Goal: Task Accomplishment & Management: Manage account settings

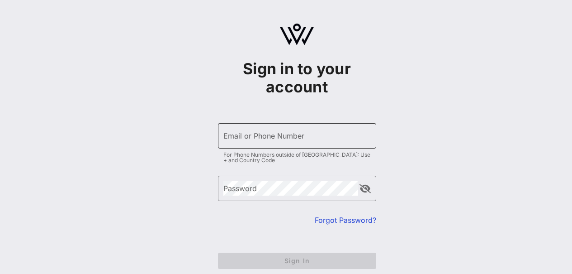
click at [310, 134] on input "Email or Phone Number" at bounding box center [296, 135] width 147 height 14
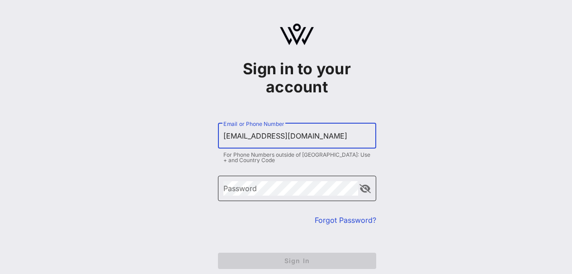
type input "[EMAIL_ADDRESS][DOMAIN_NAME]"
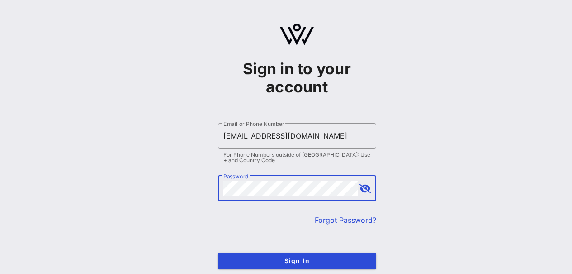
click at [365, 189] on button "append icon" at bounding box center [364, 188] width 11 height 9
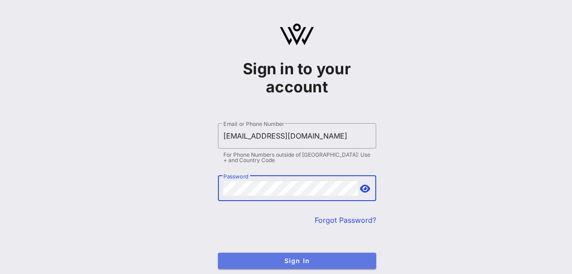
click at [326, 261] on span "Sign In" at bounding box center [297, 260] width 144 height 8
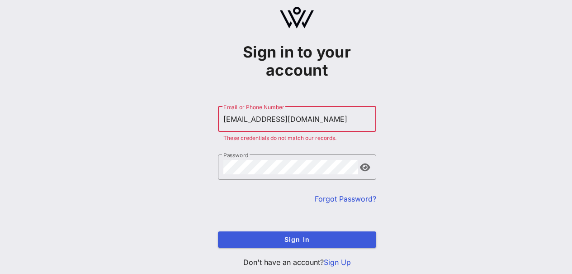
scroll to position [41, 0]
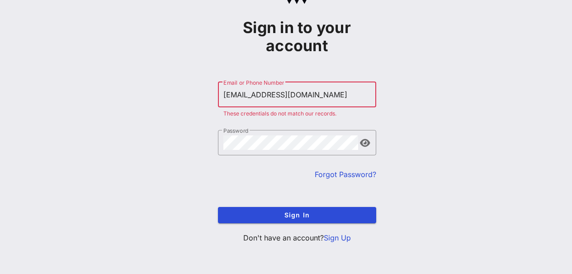
click at [332, 236] on link "Sign Up" at bounding box center [337, 237] width 27 height 9
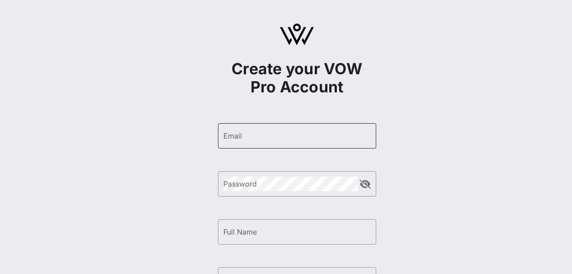
click at [242, 137] on input "Email" at bounding box center [296, 135] width 147 height 14
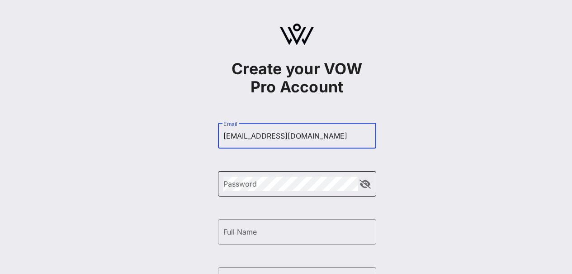
type input "[EMAIL_ADDRESS][DOMAIN_NAME]"
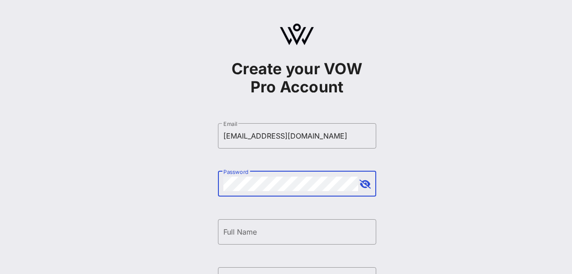
click at [368, 186] on button "append icon" at bounding box center [364, 183] width 11 height 9
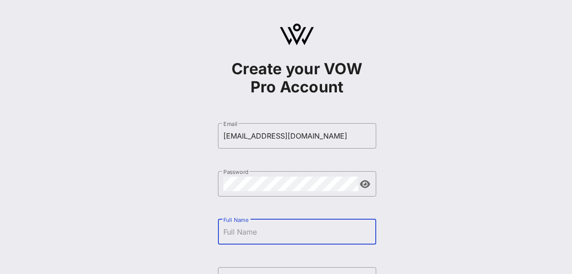
click at [268, 235] on input "Full Name" at bounding box center [296, 231] width 147 height 14
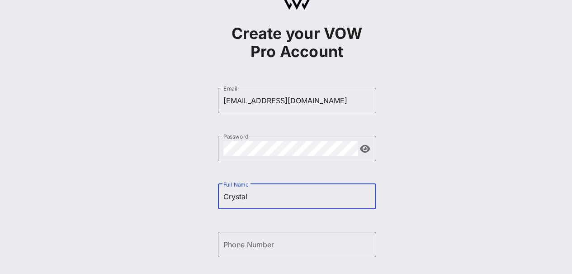
scroll to position [50, 0]
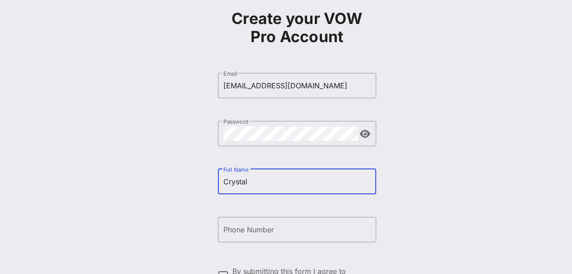
click at [260, 181] on input "Crystal" at bounding box center [296, 181] width 147 height 14
click at [253, 176] on input "Crystal" at bounding box center [296, 181] width 147 height 14
click at [252, 179] on input "Crystal" at bounding box center [296, 181] width 147 height 14
type input "[PERSON_NAME]"
click at [246, 236] on div "Phone Number" at bounding box center [296, 229] width 147 height 25
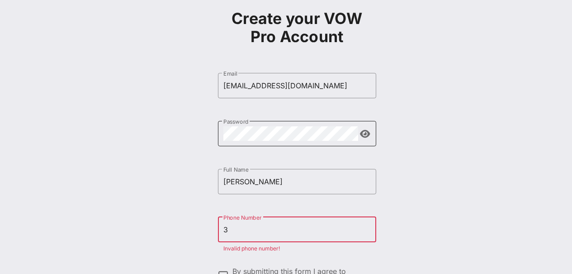
type input "[PHONE_NUMBER]"
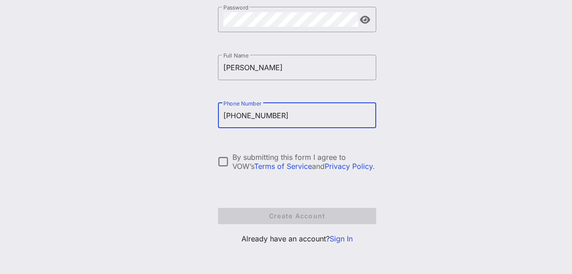
scroll to position [165, 0]
click at [225, 161] on div at bounding box center [223, 160] width 15 height 15
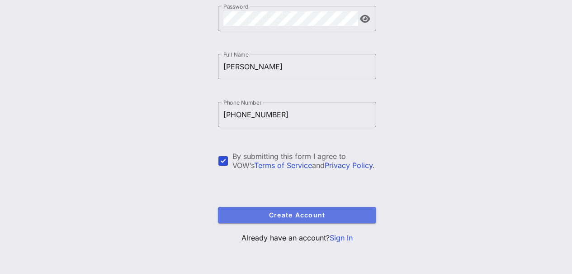
click at [337, 212] on span "Create Account" at bounding box center [297, 215] width 144 height 8
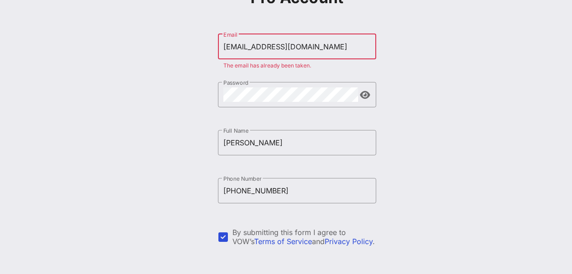
scroll to position [88, 0]
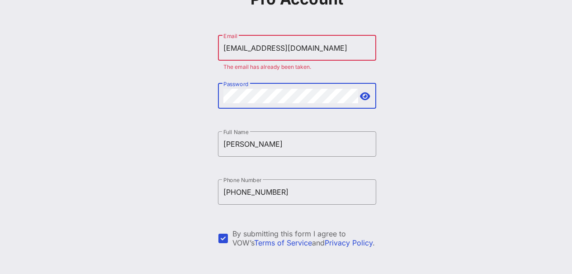
click at [134, 87] on div "Create your VOW Pro Account ​ Email [EMAIL_ADDRESS][DOMAIN_NAME] The email has …" at bounding box center [297, 131] width 550 height 439
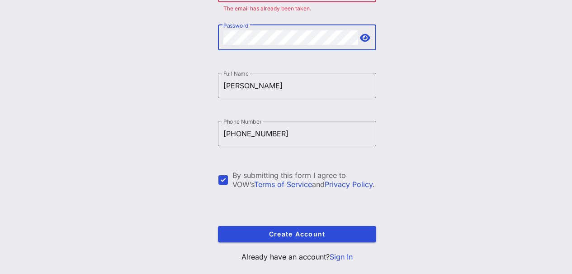
scroll to position [148, 0]
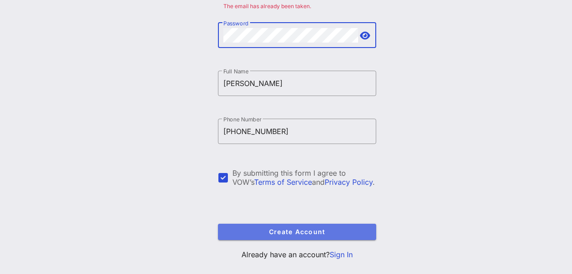
click at [303, 233] on span "Create Account" at bounding box center [297, 231] width 144 height 8
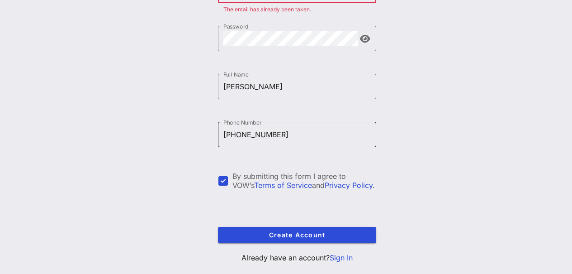
scroll to position [66, 0]
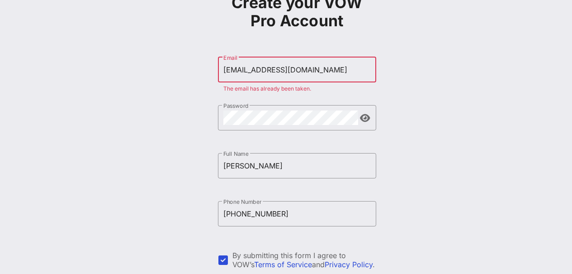
drag, startPoint x: 311, startPoint y: 69, endPoint x: 165, endPoint y: 73, distance: 146.1
click at [165, 73] on div "Create your VOW Pro Account ​ Email [EMAIL_ADDRESS][DOMAIN_NAME] The email has …" at bounding box center [297, 153] width 550 height 439
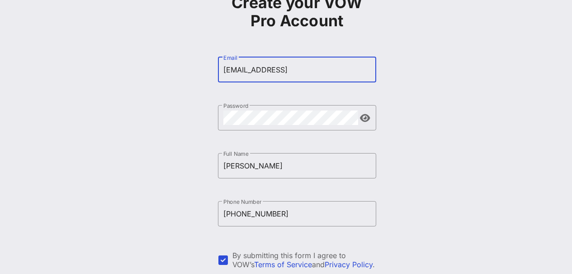
type input "[EMAIL_ADDRESS][DOMAIN_NAME]"
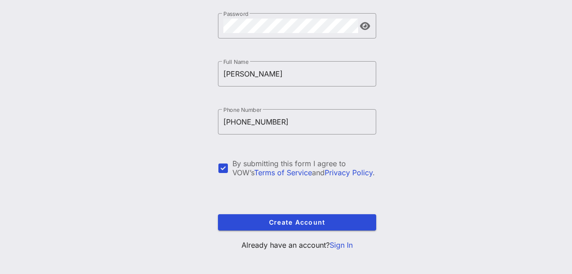
scroll to position [165, 0]
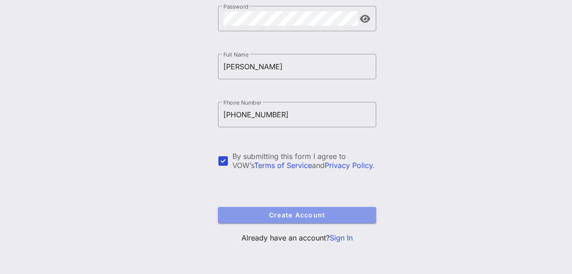
click at [327, 215] on span "Create Account" at bounding box center [297, 215] width 144 height 8
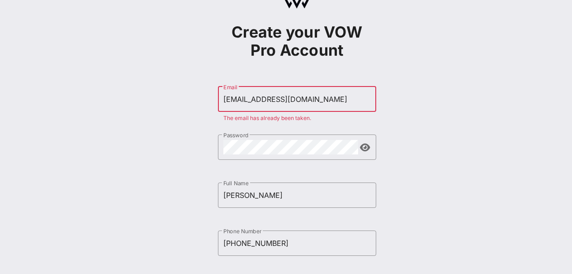
scroll to position [38, 0]
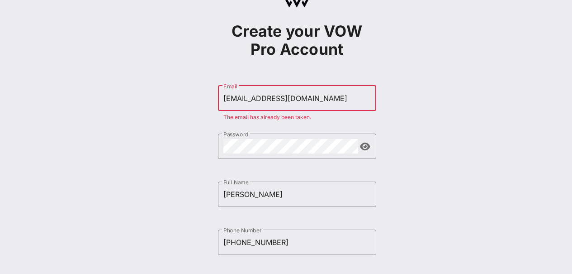
drag, startPoint x: 302, startPoint y: 93, endPoint x: 269, endPoint y: 94, distance: 33.0
click at [269, 94] on input "[EMAIL_ADDRESS][DOMAIN_NAME]" at bounding box center [296, 98] width 147 height 14
click at [319, 99] on input "[EMAIL_ADDRESS][DOMAIN_NAME]" at bounding box center [296, 98] width 147 height 14
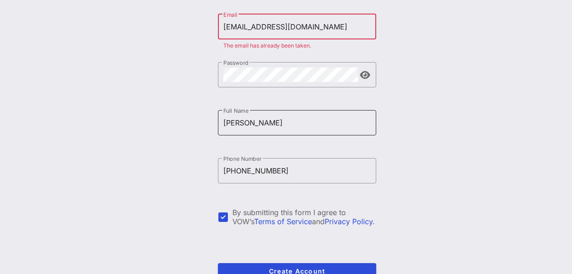
scroll to position [165, 0]
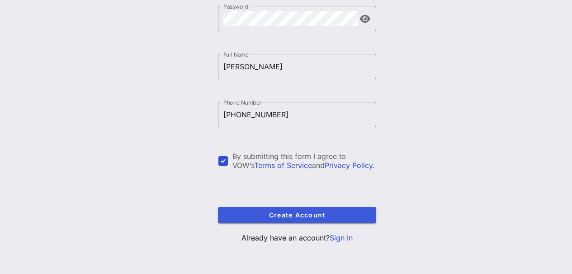
click at [342, 238] on link "Sign In" at bounding box center [341, 237] width 23 height 9
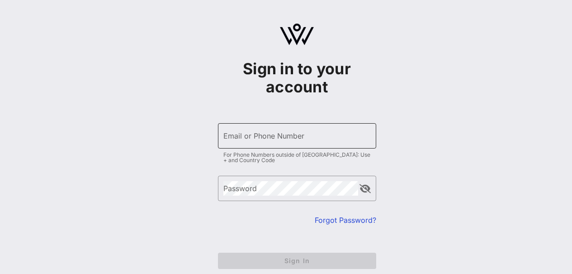
click at [311, 133] on input "Email or Phone Number" at bounding box center [296, 135] width 147 height 14
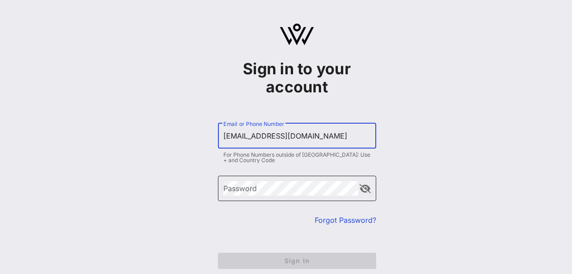
type input "[EMAIL_ADDRESS][DOMAIN_NAME]"
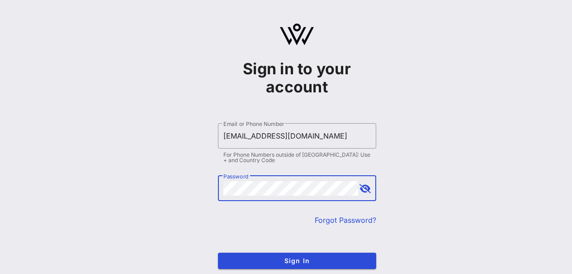
click at [368, 192] on button "append icon" at bounding box center [364, 188] width 11 height 9
click at [368, 192] on button "append icon" at bounding box center [365, 188] width 10 height 9
click at [184, 194] on div "Sign in to your account ​ Email or Phone Number [EMAIL_ADDRESS][DOMAIN_NAME] Fo…" at bounding box center [297, 159] width 550 height 319
click at [250, 181] on div "Password" at bounding box center [290, 187] width 135 height 25
drag, startPoint x: 250, startPoint y: 179, endPoint x: 185, endPoint y: 185, distance: 65.8
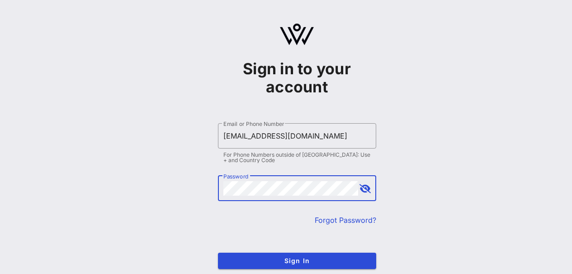
click at [185, 185] on div "Sign in to your account ​ Email or Phone Number [EMAIL_ADDRESS][DOMAIN_NAME] Fo…" at bounding box center [297, 159] width 550 height 319
click at [366, 192] on button "append icon" at bounding box center [364, 188] width 11 height 9
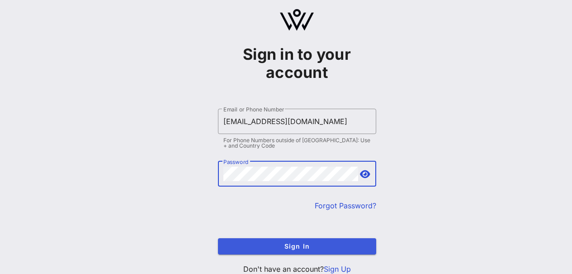
scroll to position [46, 0]
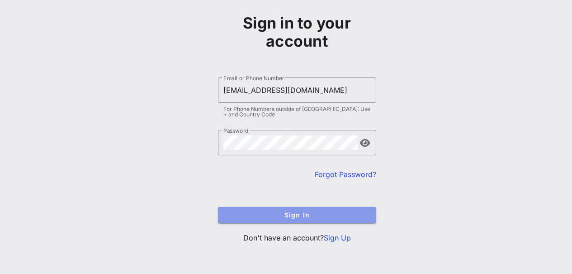
click at [311, 217] on span "Sign In" at bounding box center [297, 215] width 144 height 8
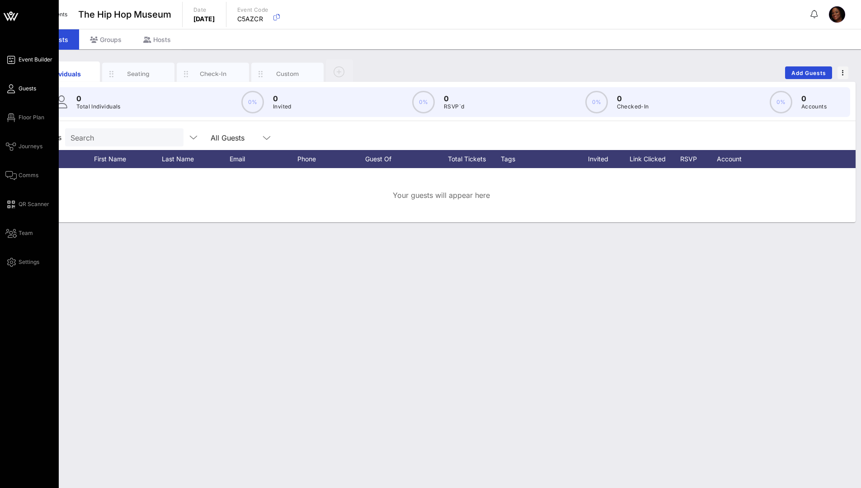
click at [32, 59] on span "Event Builder" at bounding box center [36, 60] width 34 height 8
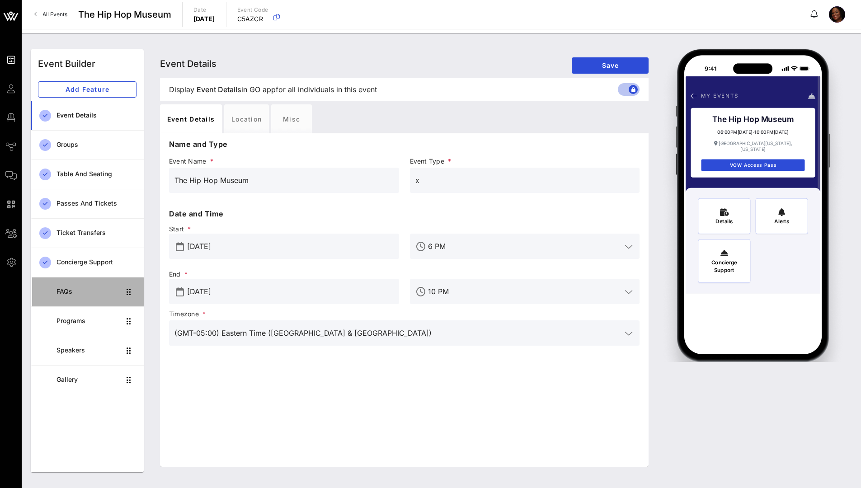
click at [63, 273] on div "FAQs" at bounding box center [89, 292] width 64 height 8
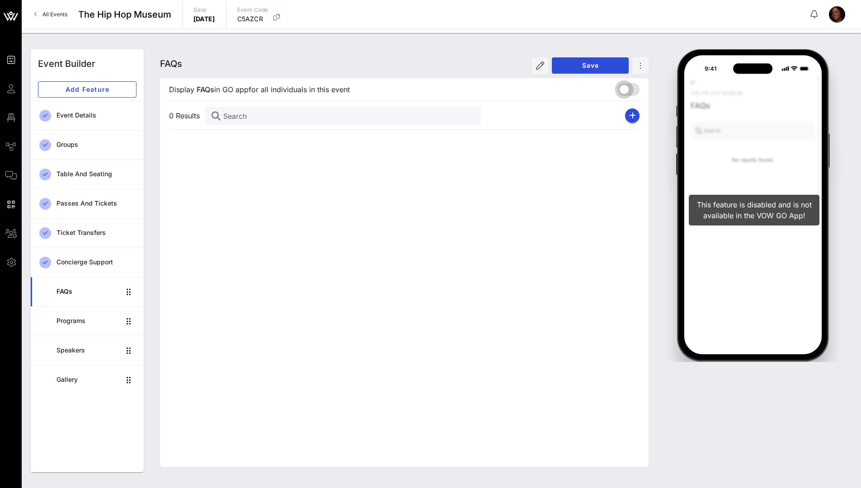
click at [571, 90] on div at bounding box center [624, 89] width 15 height 15
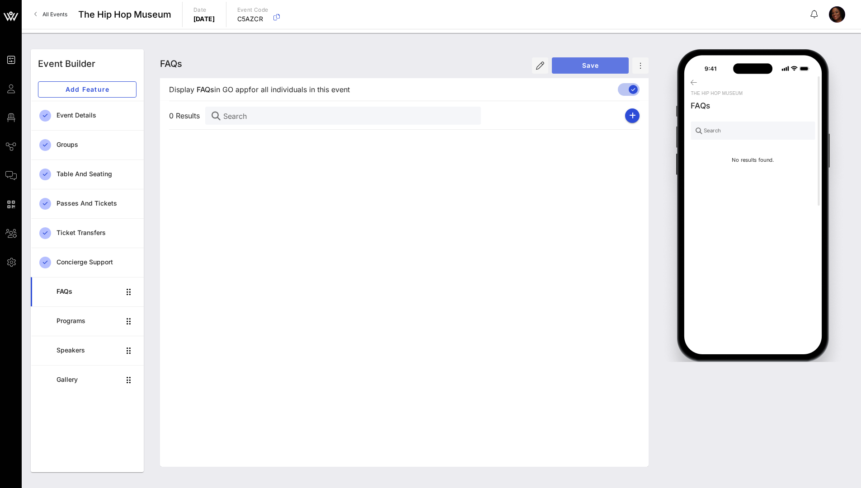
click at [571, 70] on button "Save" at bounding box center [590, 65] width 77 height 16
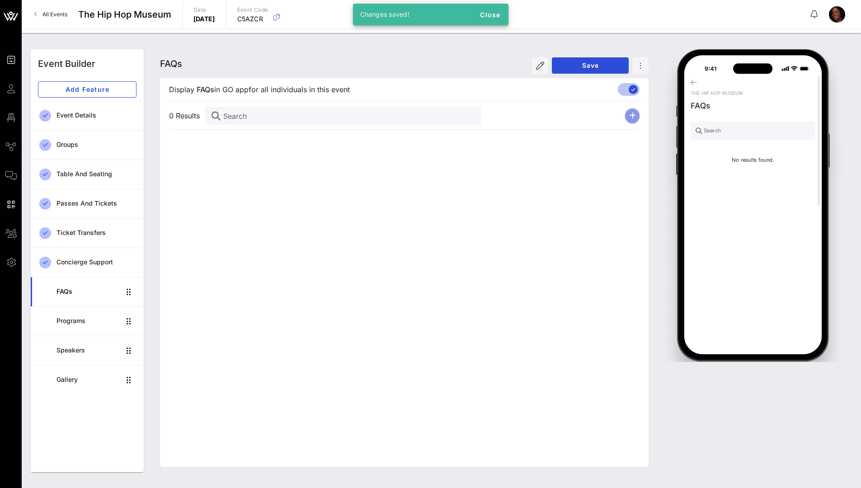
click at [571, 118] on icon "button" at bounding box center [632, 115] width 7 height 7
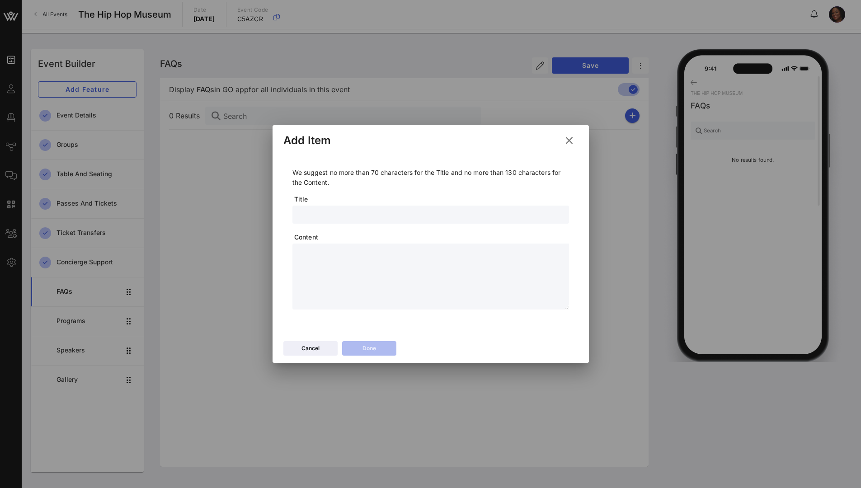
click at [358, 217] on input "text" at bounding box center [431, 215] width 266 height 12
type input "Where do I park?"
click at [321, 248] on textarea at bounding box center [433, 277] width 271 height 63
type textarea "**********"
click at [392, 273] on button "Done" at bounding box center [369, 348] width 54 height 14
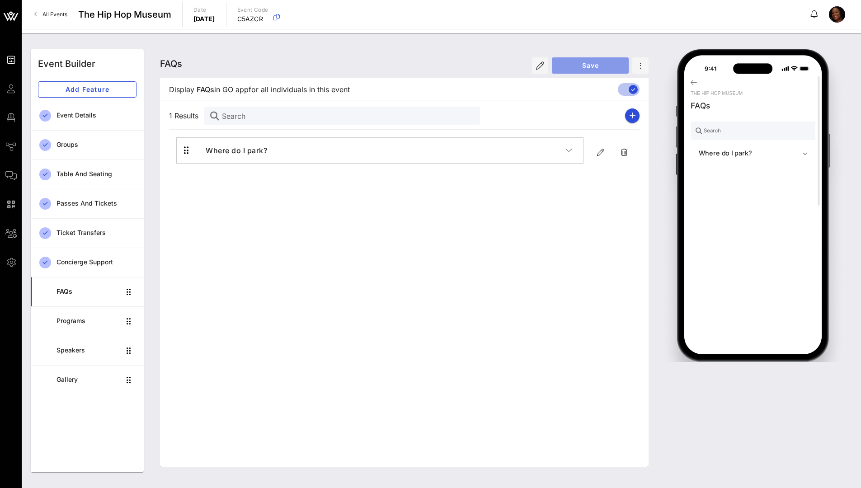
click at [571, 65] on span "Save" at bounding box center [590, 65] width 62 height 8
click at [97, 201] on div "Passes and Tickets" at bounding box center [97, 204] width 80 height 8
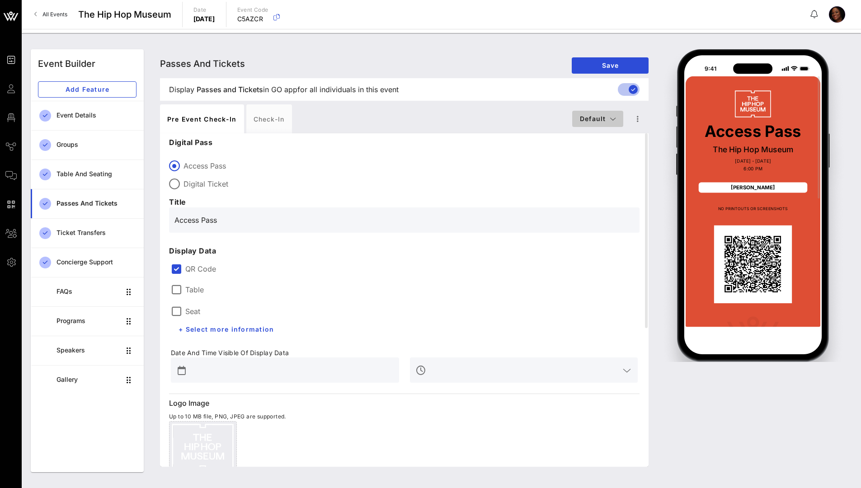
click at [571, 118] on icon "button" at bounding box center [613, 119] width 6 height 6
click at [571, 118] on icon "button" at bounding box center [638, 118] width 11 height 11
click at [571, 137] on div "Create New" at bounding box center [654, 138] width 40 height 7
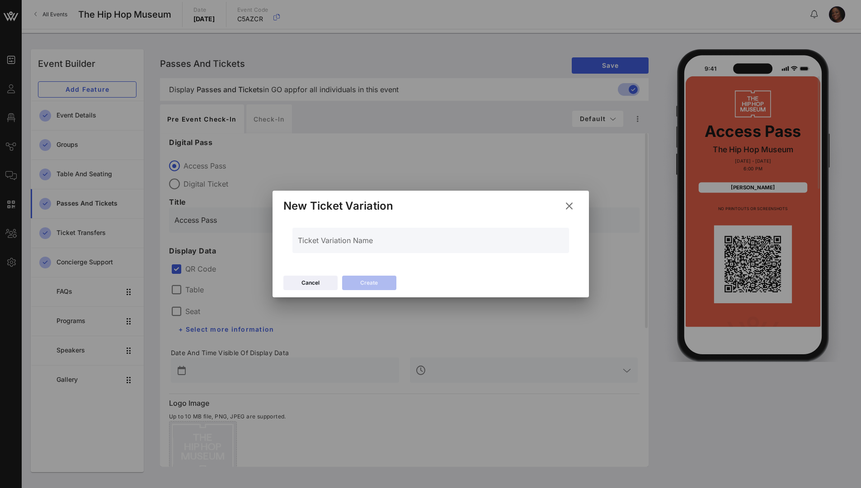
click at [387, 237] on div "Ticket Variation Name" at bounding box center [431, 240] width 266 height 25
type input "Red Carpet"
click at [389, 273] on button "Create" at bounding box center [369, 283] width 54 height 14
type input "#2D23D7"
type input "#ffffff"
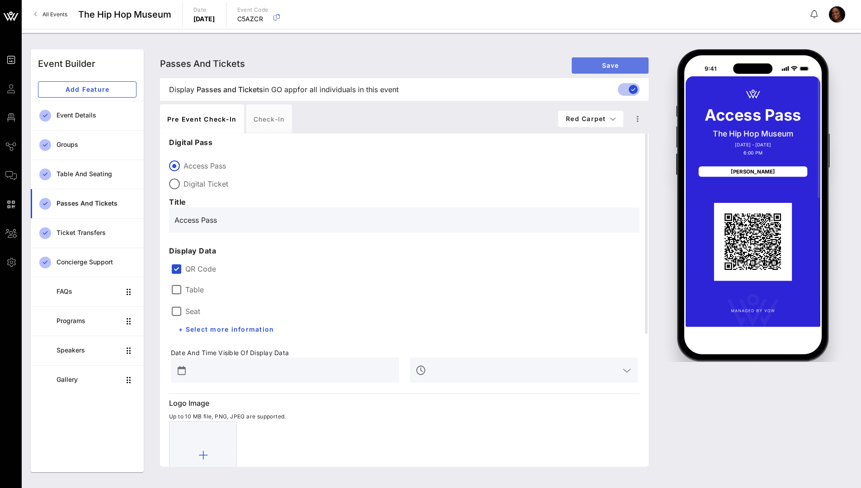
click at [571, 66] on span "Save" at bounding box center [610, 65] width 62 height 8
click at [571, 122] on span "Red Carpet" at bounding box center [591, 119] width 51 height 8
click at [571, 139] on div "Default" at bounding box center [591, 135] width 51 height 7
type input "#DE4E34"
type input "#000000"
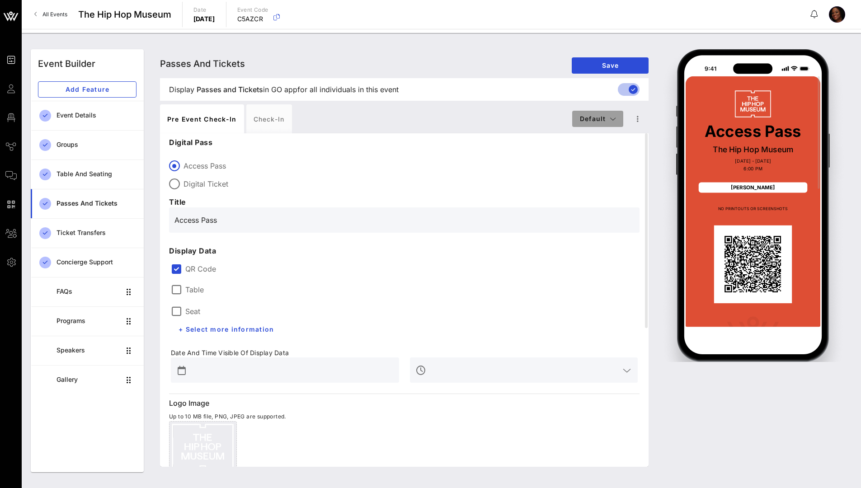
click at [571, 121] on icon "button" at bounding box center [613, 119] width 6 height 6
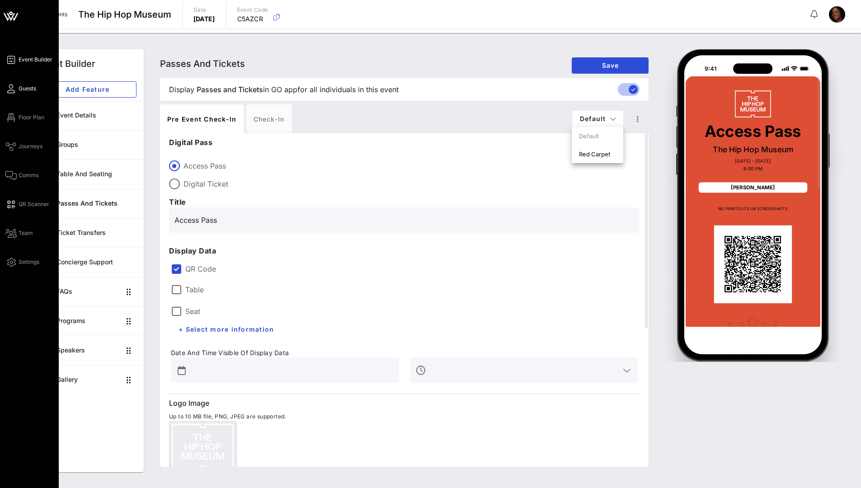
click at [21, 89] on span "Guests" at bounding box center [28, 89] width 18 height 8
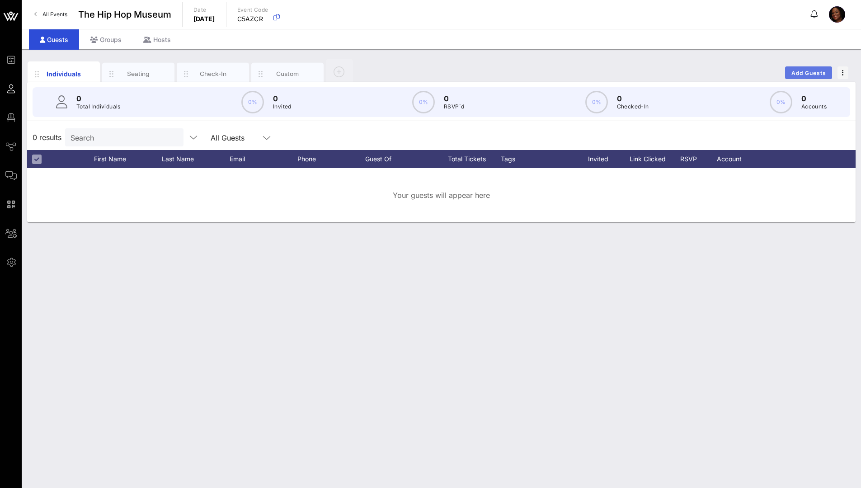
click at [571, 72] on span "Add Guests" at bounding box center [809, 73] width 36 height 7
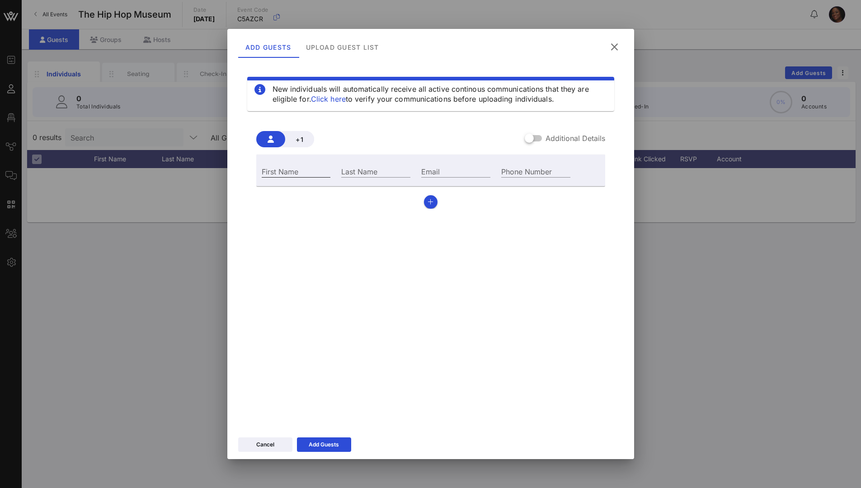
click at [279, 170] on input "First Name" at bounding box center [296, 171] width 69 height 12
click at [297, 138] on span "+1" at bounding box center [300, 140] width 14 height 8
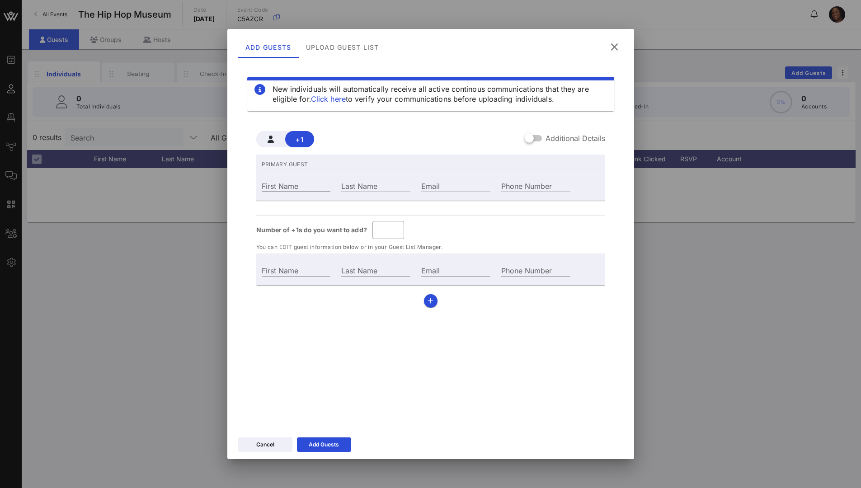
click at [267, 183] on input "First Name" at bounding box center [296, 186] width 69 height 12
click at [271, 189] on div "First Name" at bounding box center [296, 186] width 69 height 12
type input "Guest Of"
type input "r"
type input "ry"
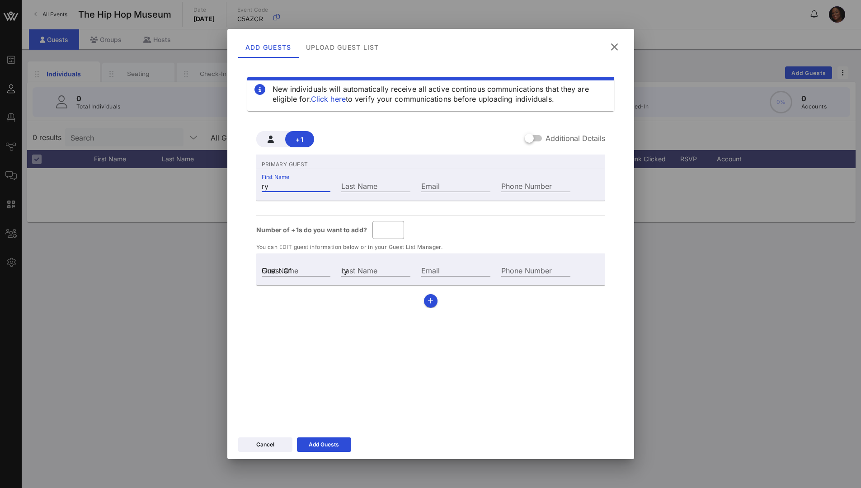
type input "[PERSON_NAME]"
type input "ryst"
type input "rystas"
drag, startPoint x: 283, startPoint y: 185, endPoint x: 250, endPoint y: 188, distance: 33.1
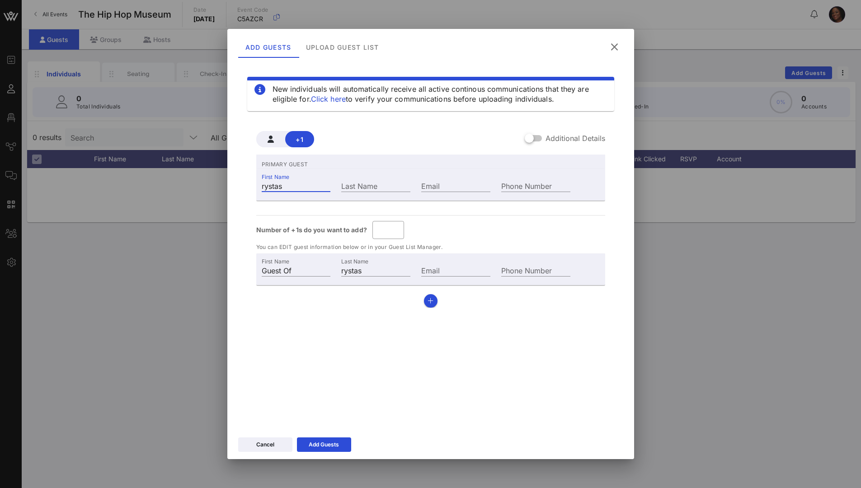
click at [250, 188] on div "+1 Additional Details PRIMARY GUEST First Name rystas Last Name Email Phone Num…" at bounding box center [430, 216] width 367 height 198
type input "C"
type input "Cr"
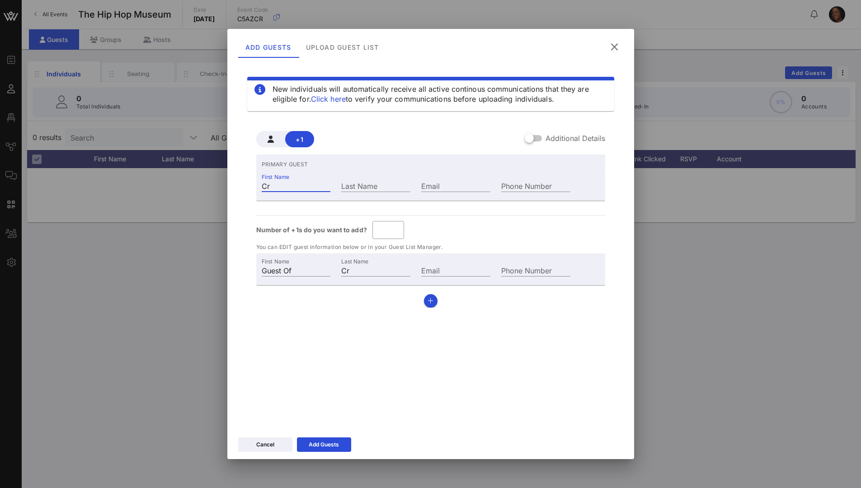
type input "Cry"
type input "Crys"
type input "Cryst"
type input "Crysta"
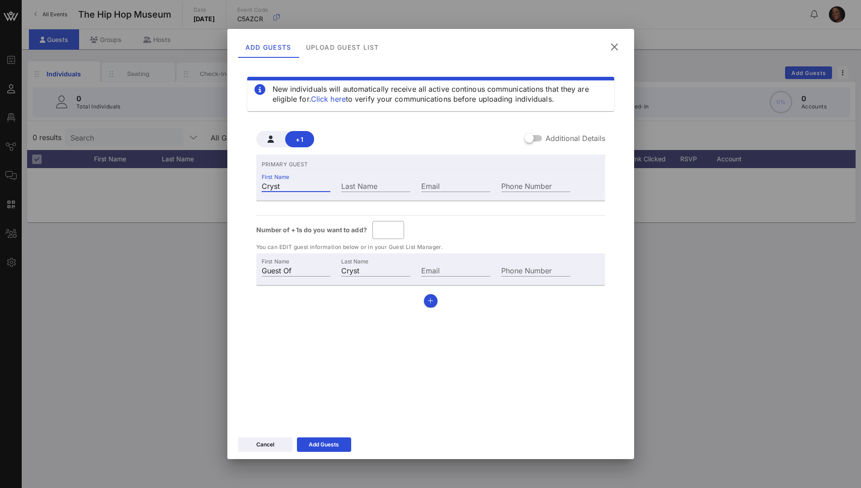
type input "Crysta"
type input "Crystal"
type input "Crysta"
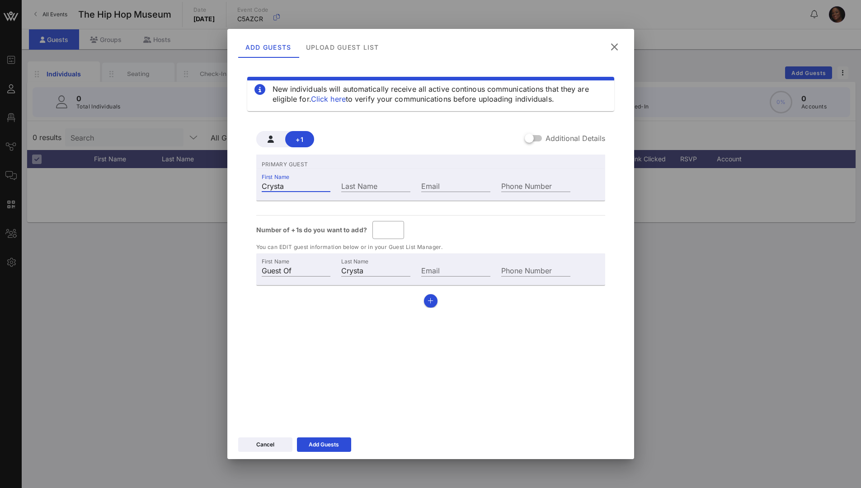
type input "Cryst"
type input "Crysta"
type input "Crystal"
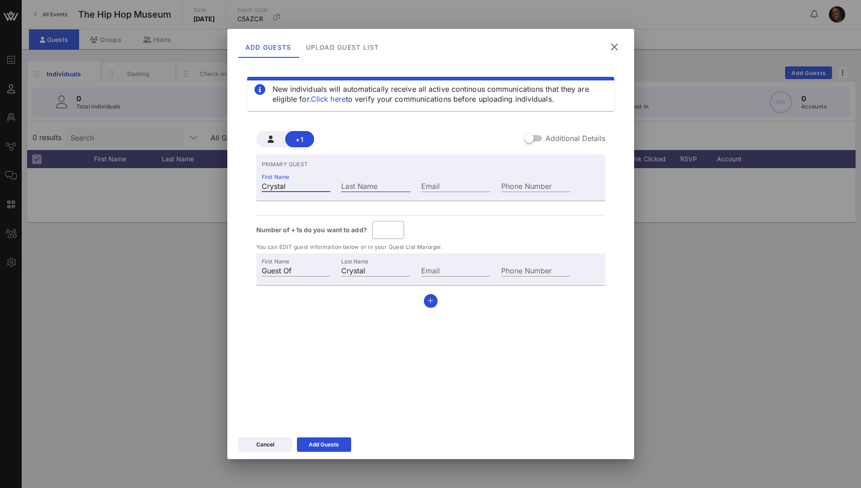
type input "Crystal"
click at [349, 183] on div "Last Name" at bounding box center [375, 186] width 69 height 12
type input "G"
type input "Crystal Go"
type input "Go"
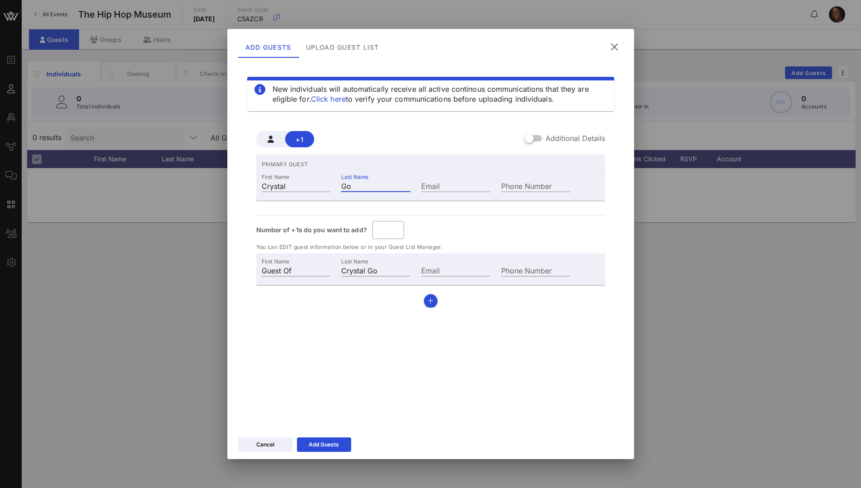
type input "Crystal Goo"
type input "Goo"
type input "Crystal Good"
type input "Good"
type input "Crystal Goodw"
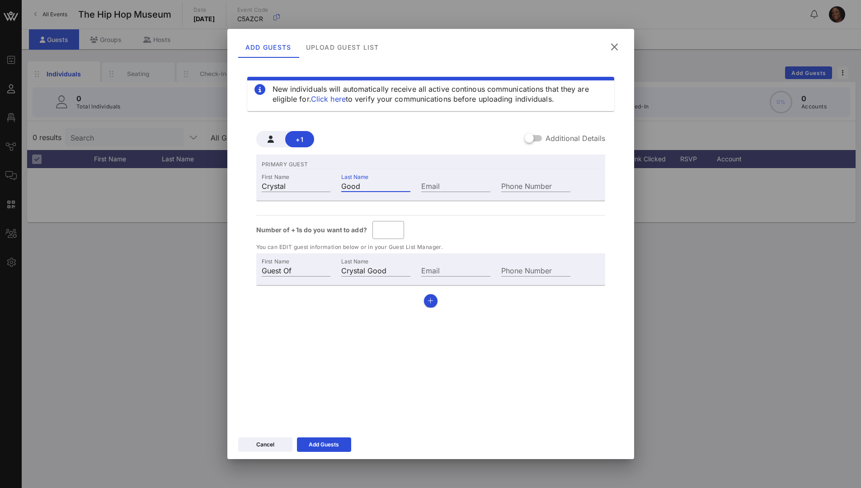
type input "Goodw"
type input "[PERSON_NAME]"
type input "Goodwi"
type input "[PERSON_NAME]"
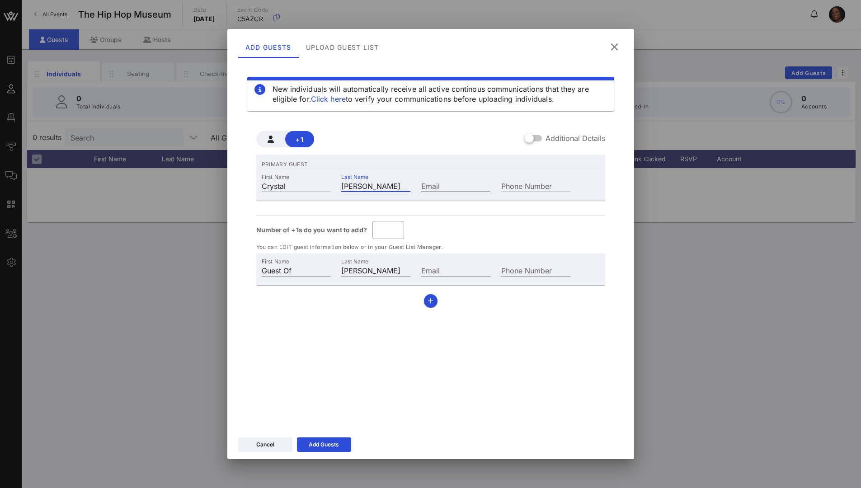
click at [452, 183] on input "Email" at bounding box center [455, 186] width 69 height 12
type input "[EMAIL_ADDRESS][DOMAIN_NAME]"
click at [525, 186] on input "Phone Number" at bounding box center [535, 186] width 69 height 12
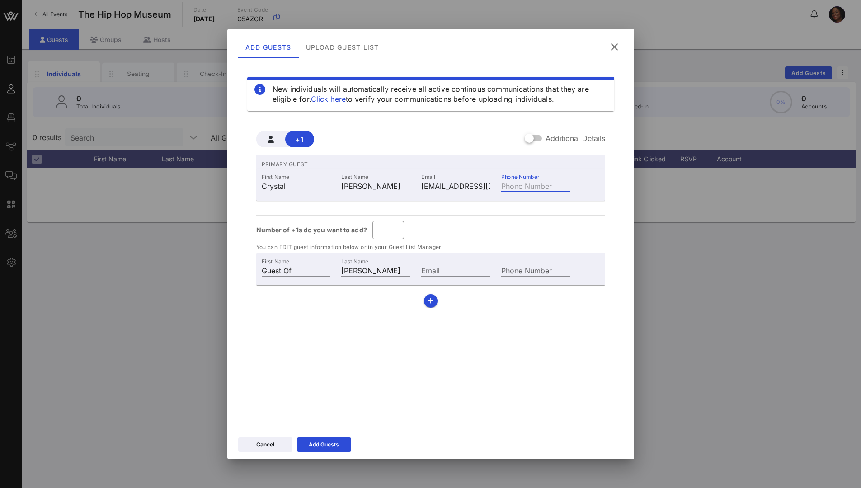
click at [543, 273] on div "+1 Additional Details PRIMARY GUEST First Name [PERSON_NAME] Last Name [PERSON_…" at bounding box center [430, 216] width 367 height 198
click at [375, 231] on div "​ *" at bounding box center [389, 230] width 32 height 18
type input "*"
click at [475, 273] on div "+1 Additional Details PRIMARY GUEST First Name [PERSON_NAME] Last Name [PERSON_…" at bounding box center [430, 216] width 367 height 198
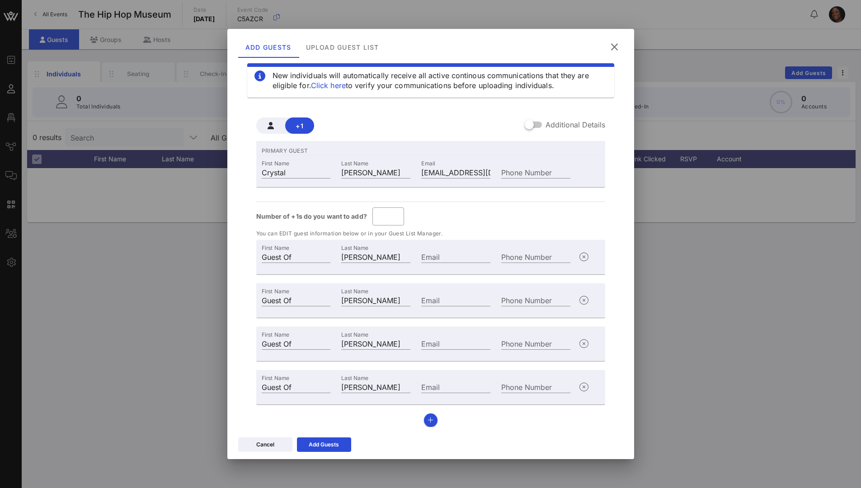
scroll to position [15, 0]
click at [337, 273] on div "Add Guests" at bounding box center [324, 444] width 30 height 9
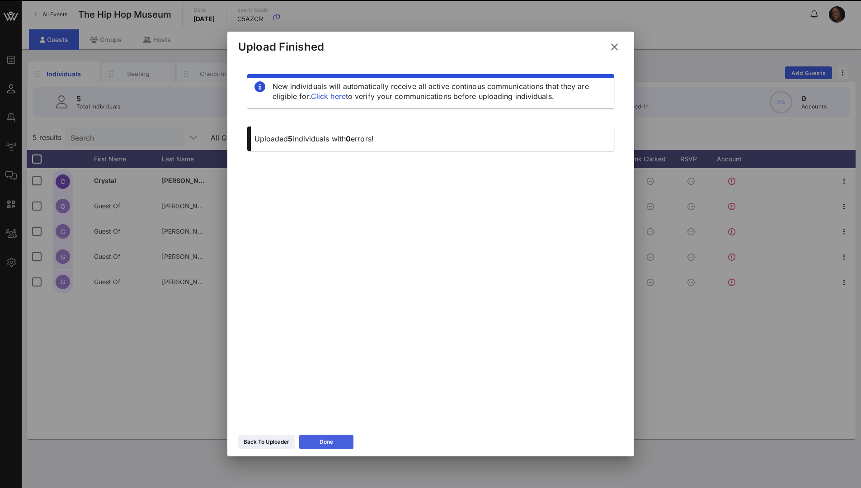
scroll to position [0, 0]
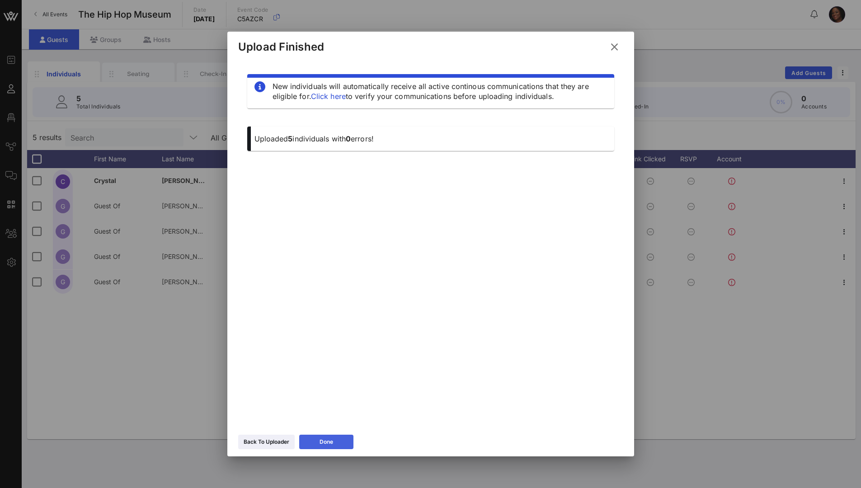
click at [340, 273] on button "Done" at bounding box center [326, 442] width 54 height 14
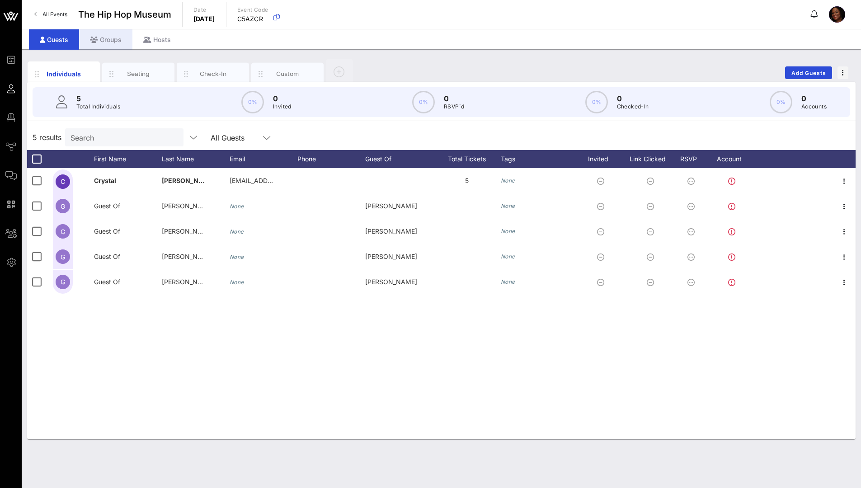
click at [111, 43] on div "Groups" at bounding box center [105, 39] width 53 height 20
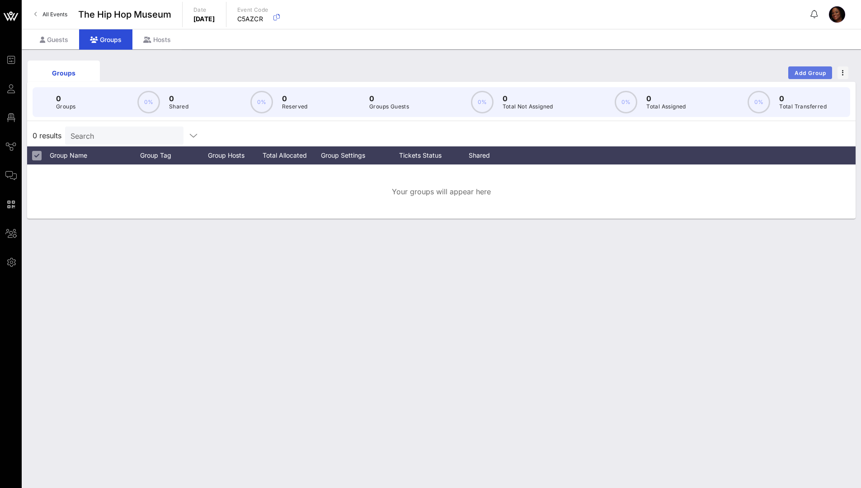
click at [571, 73] on span "Add Group" at bounding box center [810, 73] width 33 height 7
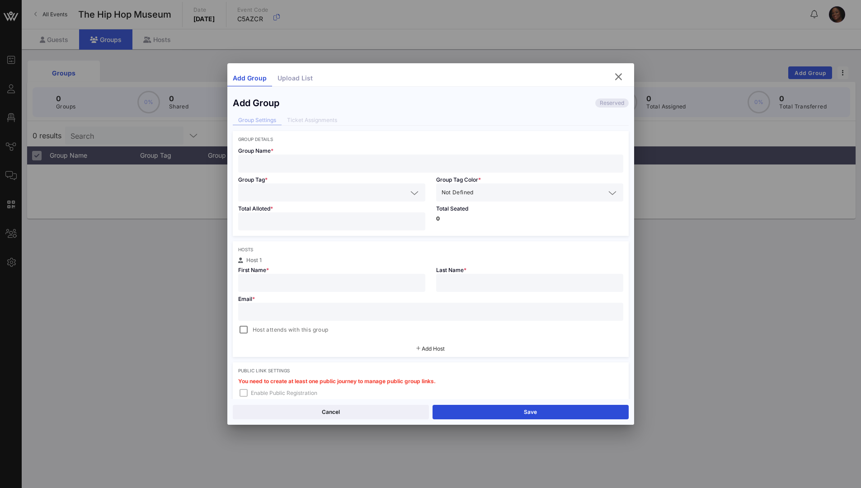
click at [263, 160] on input "text" at bounding box center [431, 164] width 374 height 12
click at [278, 192] on input "text" at bounding box center [326, 193] width 164 height 12
click at [257, 165] on input "Hot97" at bounding box center [431, 164] width 374 height 12
type input "Hot 97"
click at [291, 194] on input "text" at bounding box center [326, 193] width 164 height 12
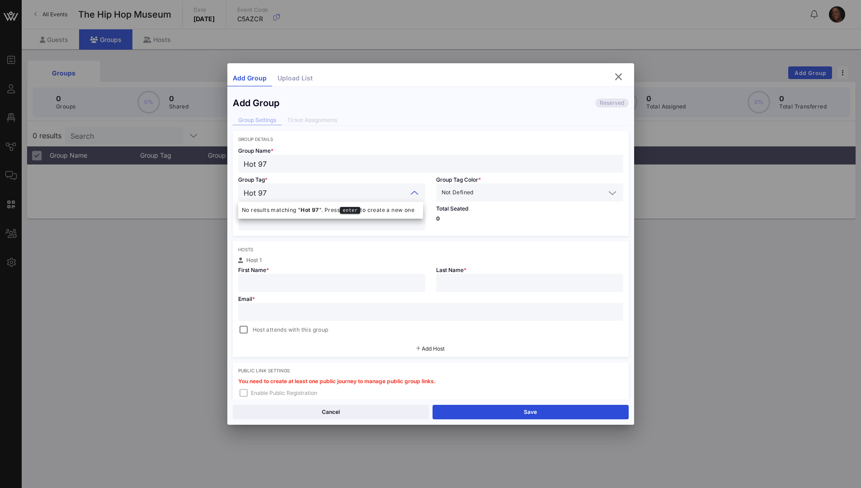
type input "Hot 97"
click at [347, 246] on div "Hosts Host 1 First Name * Last Name * Email * Host attends with this group Add …" at bounding box center [431, 299] width 396 height 116
click at [465, 194] on span "Not Defined" at bounding box center [458, 192] width 32 height 9
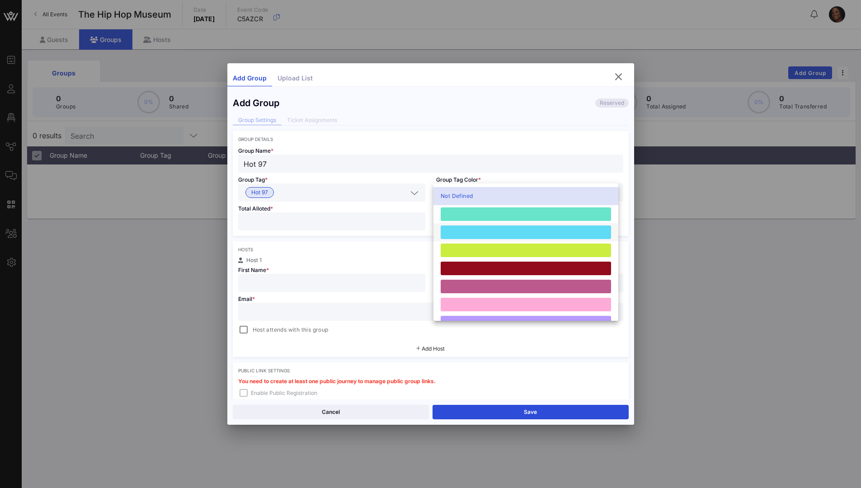
click at [472, 229] on div at bounding box center [526, 233] width 170 height 14
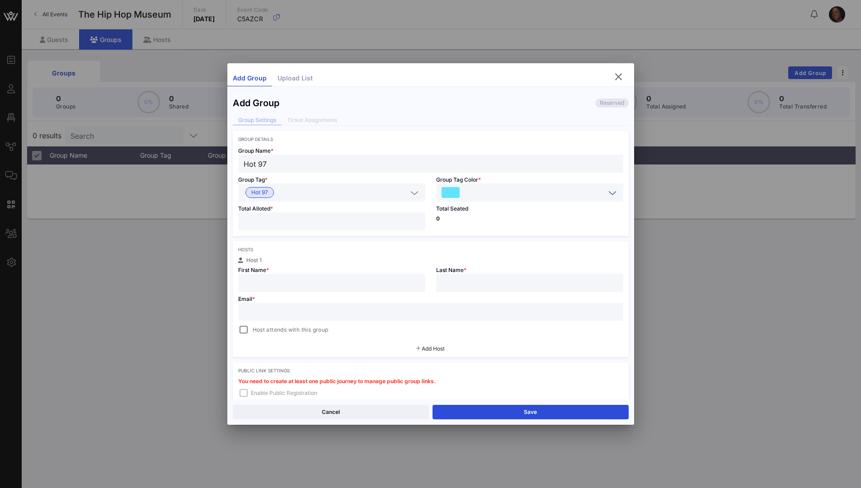
click at [256, 224] on input "number" at bounding box center [332, 222] width 176 height 12
click at [415, 220] on input "*" at bounding box center [332, 222] width 176 height 12
drag, startPoint x: 255, startPoint y: 221, endPoint x: 222, endPoint y: 219, distance: 32.6
click at [225, 219] on div "Event Builder Guests Floor Plan Journeys Comms QR Scanner Team Settings The Hip…" at bounding box center [430, 244] width 861 height 488
type input "**"
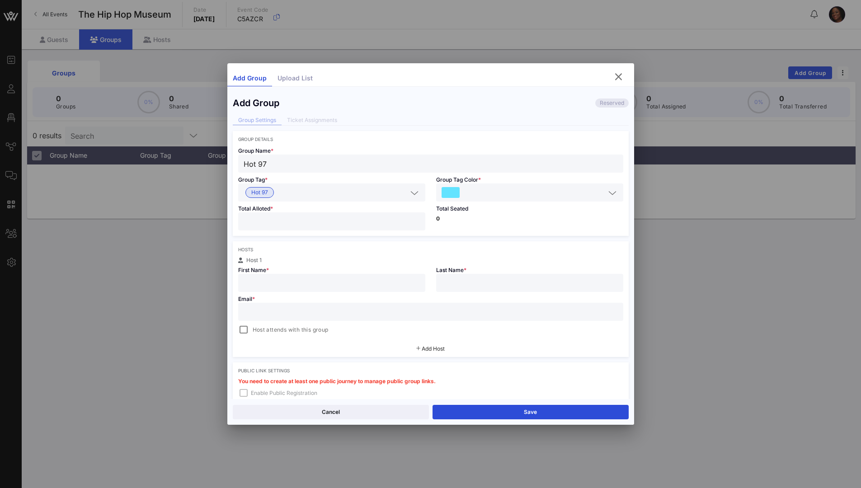
click at [432, 221] on div "Total Seated 0" at bounding box center [530, 219] width 198 height 34
click at [436, 220] on p "0" at bounding box center [529, 218] width 187 height 5
click at [441, 219] on p "0" at bounding box center [529, 218] width 187 height 5
click at [438, 220] on p "0" at bounding box center [529, 218] width 187 height 5
click at [269, 273] on input "text" at bounding box center [332, 283] width 176 height 12
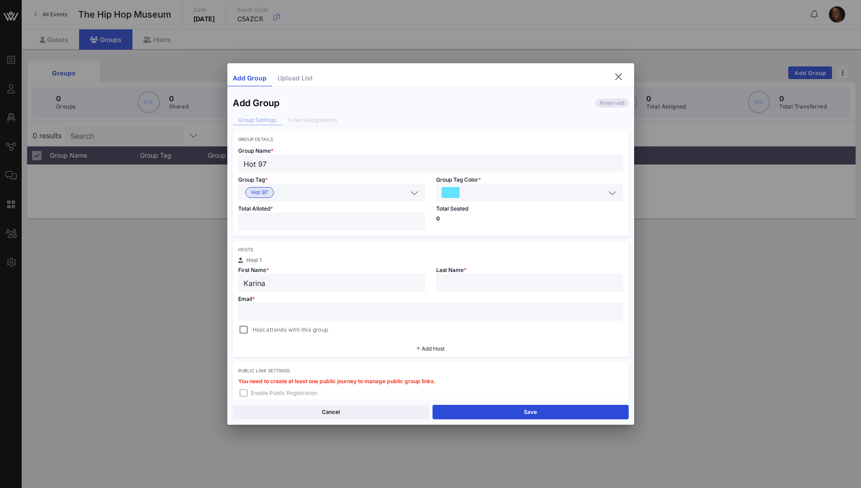
type input "Karina"
click at [460, 273] on input "text" at bounding box center [530, 283] width 176 height 12
click at [454, 273] on input "Meneburg" at bounding box center [530, 283] width 176 height 12
type input "Meseburg"
click at [265, 273] on input "text" at bounding box center [431, 312] width 374 height 12
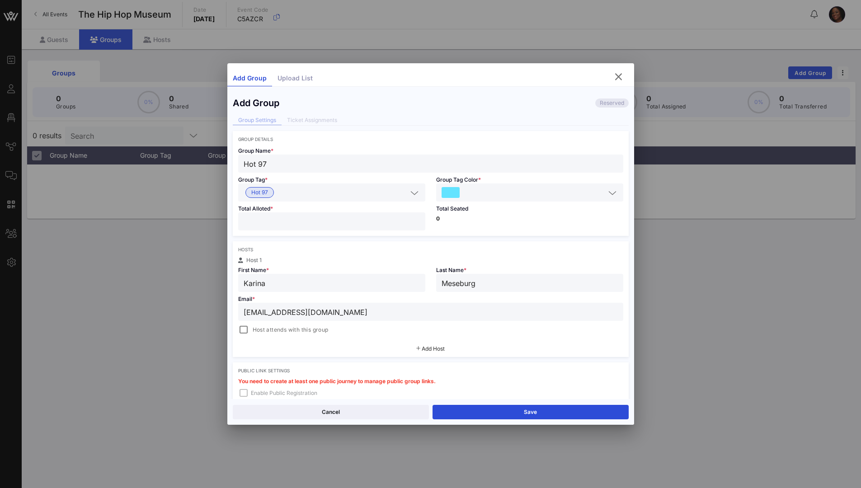
type input "[EMAIL_ADDRESS][DOMAIN_NAME]"
click at [422, 273] on span "Add Host" at bounding box center [433, 348] width 23 height 7
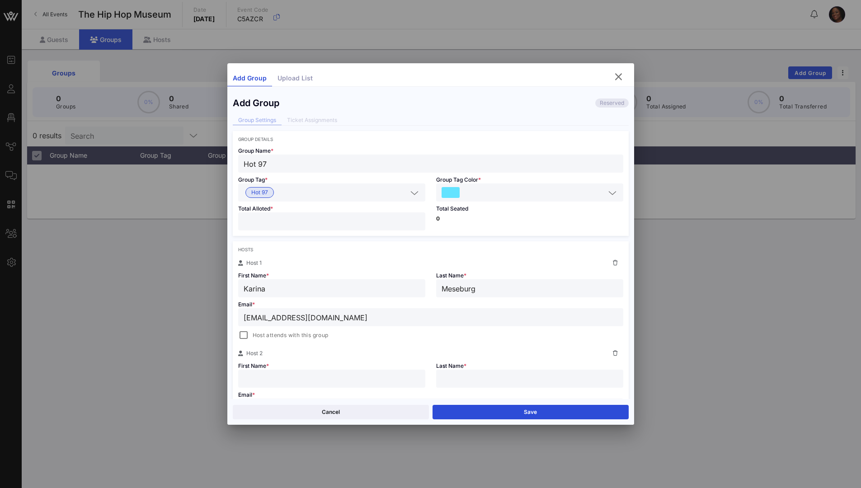
click at [263, 273] on input "text" at bounding box center [332, 379] width 176 height 12
click at [571, 273] on icon at bounding box center [615, 353] width 5 height 5
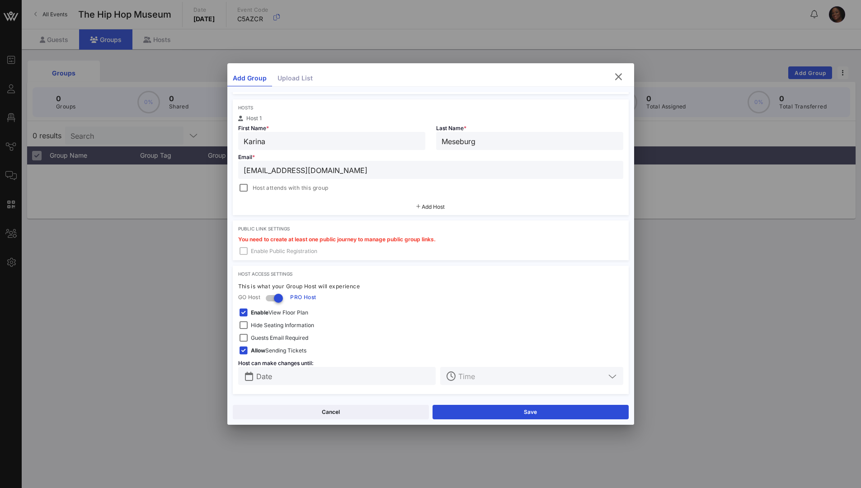
scroll to position [142, 0]
click at [269, 273] on input "Date" at bounding box center [343, 376] width 175 height 12
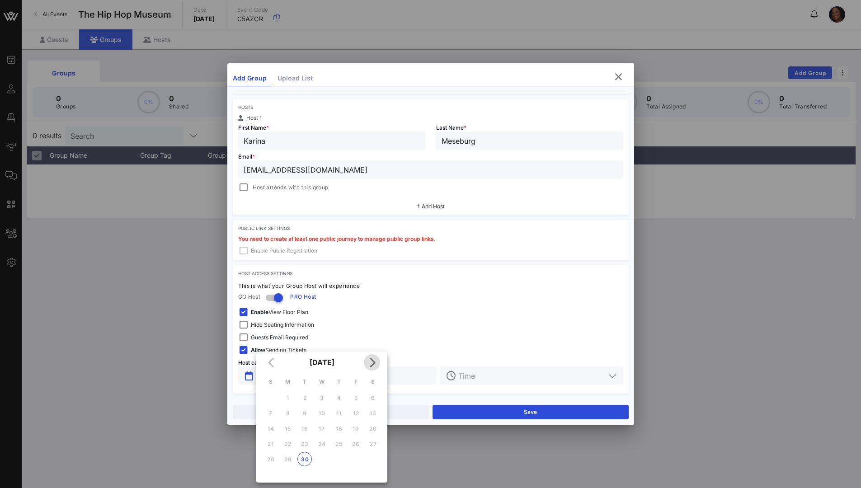
click at [373, 273] on icon "Next month" at bounding box center [372, 362] width 11 height 11
drag, startPoint x: 305, startPoint y: 429, endPoint x: 310, endPoint y: 427, distance: 5.5
click at [305, 273] on div "14" at bounding box center [305, 428] width 14 height 7
type input "[DATE]"
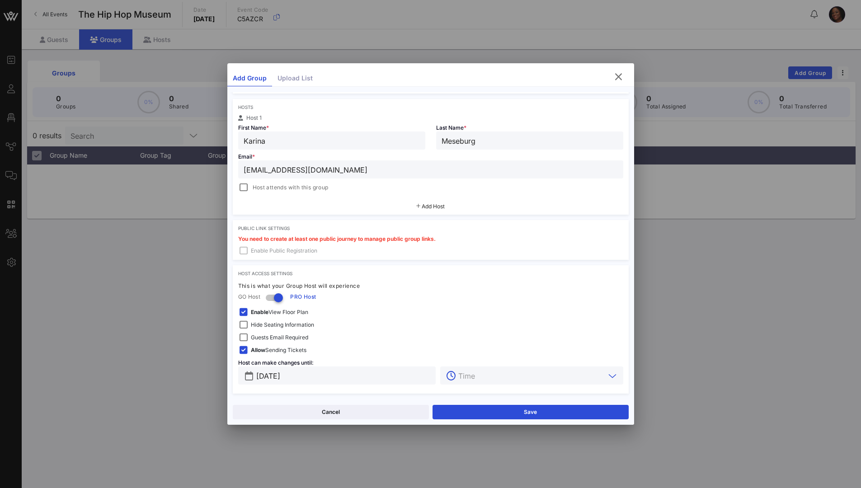
click at [463, 273] on input "text" at bounding box center [531, 376] width 146 height 12
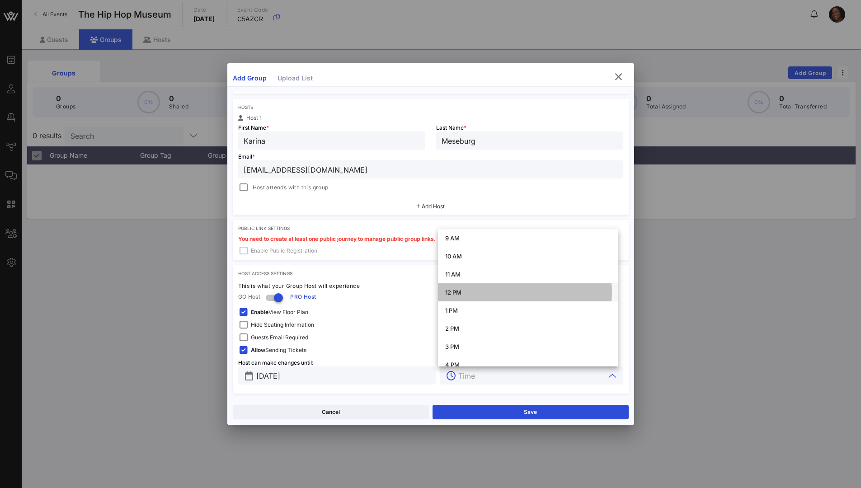
drag, startPoint x: 457, startPoint y: 290, endPoint x: 465, endPoint y: 307, distance: 19.6
click at [456, 273] on div "12 PM" at bounding box center [528, 292] width 166 height 7
type input "12 PM"
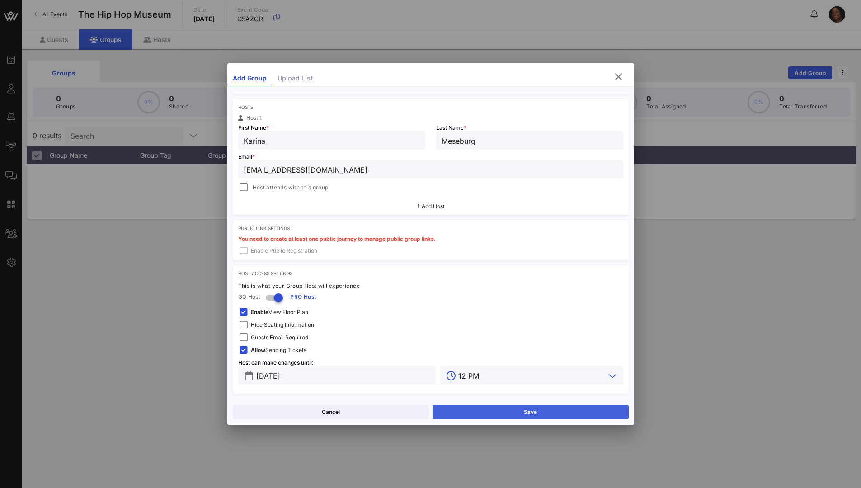
click at [538, 273] on button "Save" at bounding box center [531, 412] width 196 height 14
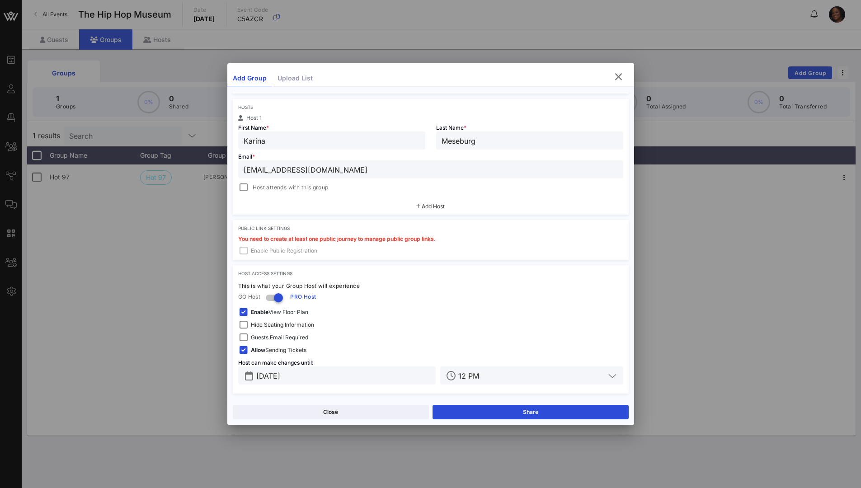
click at [358, 273] on button "Close" at bounding box center [331, 412] width 196 height 14
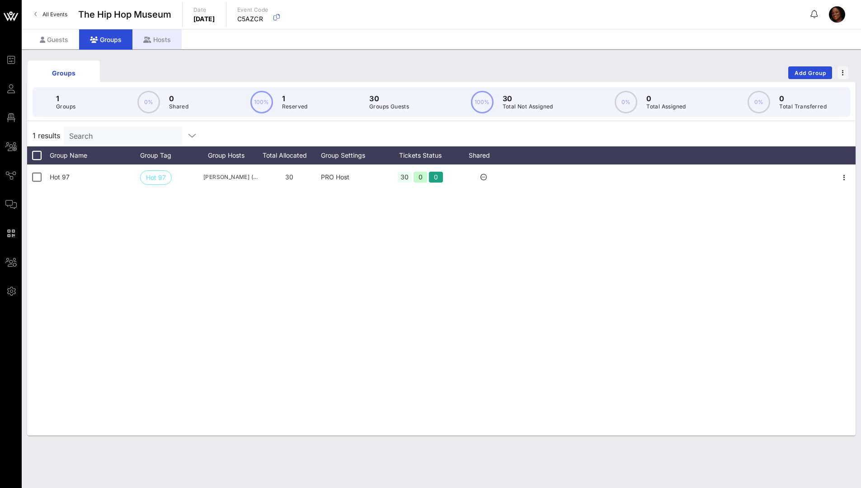
click at [162, 40] on div "Hosts" at bounding box center [156, 39] width 49 height 20
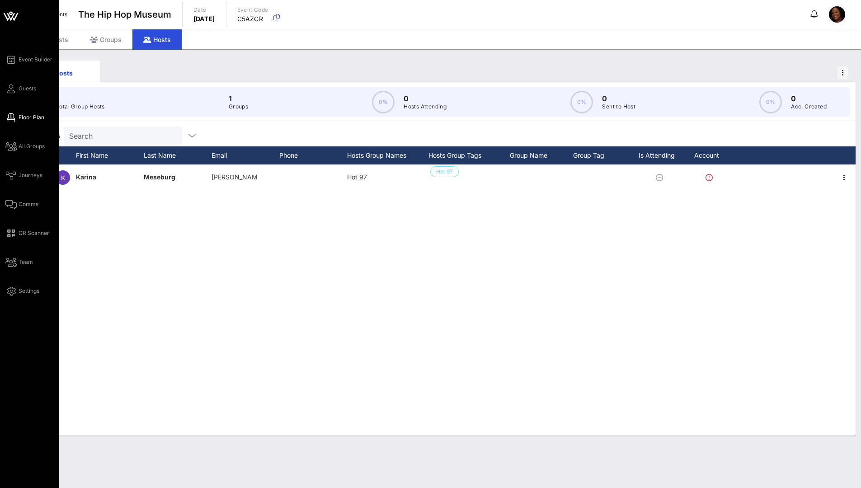
click at [14, 118] on icon at bounding box center [10, 117] width 11 height 1
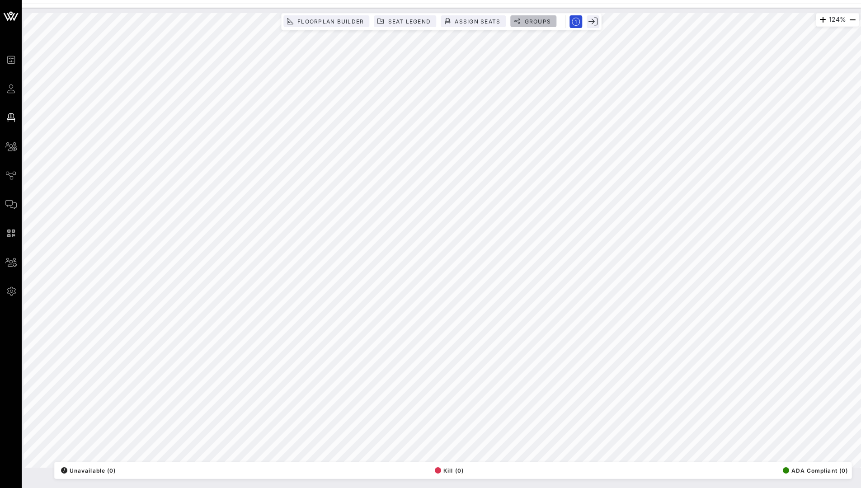
click at [534, 21] on span "Groups" at bounding box center [537, 21] width 27 height 7
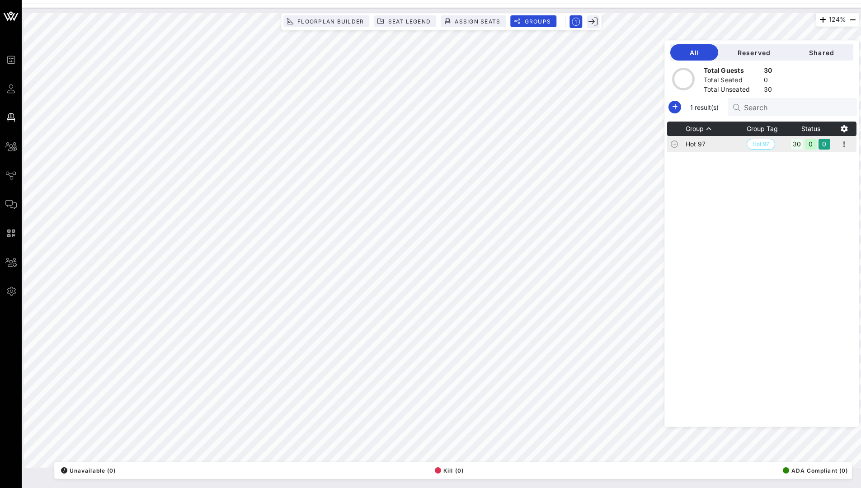
click at [571, 142] on td "Hot 97" at bounding box center [716, 144] width 61 height 16
click at [571, 146] on span "Hot 97" at bounding box center [761, 144] width 17 height 10
click at [571, 146] on icon "button" at bounding box center [844, 144] width 11 height 11
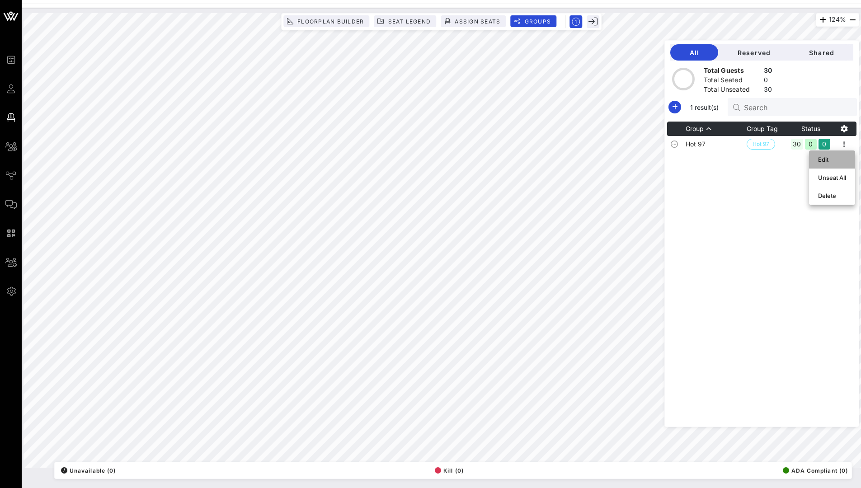
click at [571, 160] on div "Edit" at bounding box center [832, 159] width 28 height 7
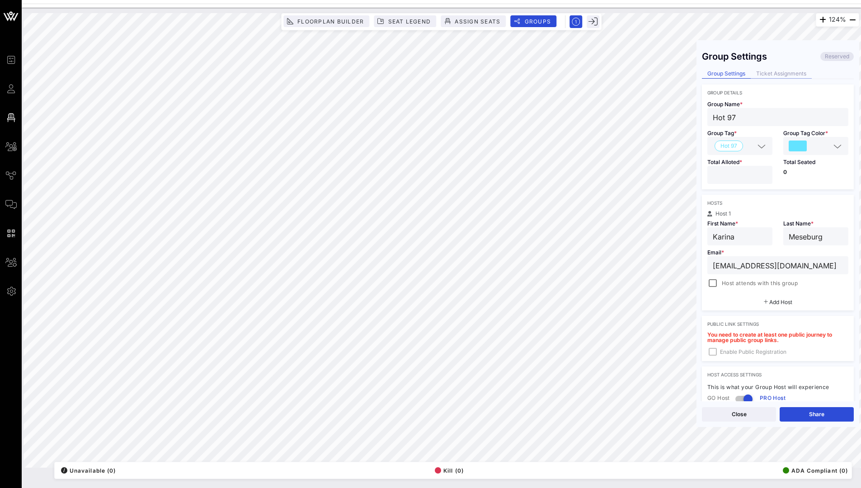
click at [571, 73] on div "Ticket Assignments" at bounding box center [781, 73] width 61 height 9
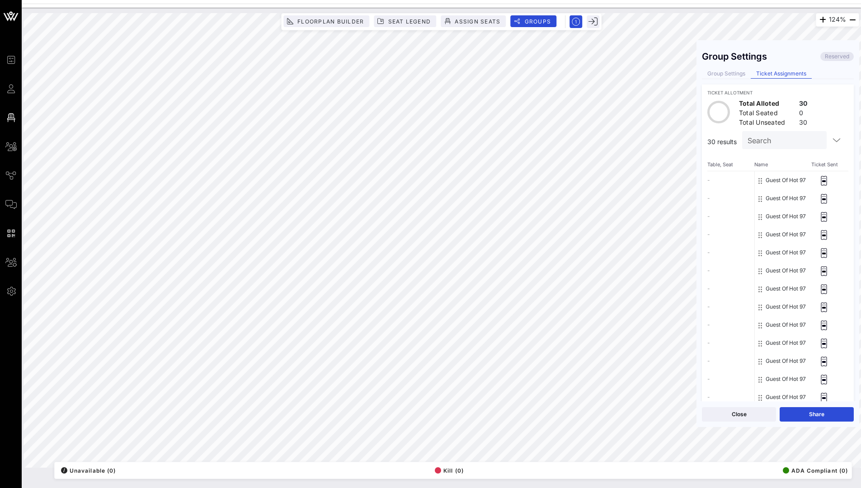
click at [571, 184] on button "Guest Of Hot 97" at bounding box center [786, 180] width 40 height 18
click at [571, 180] on rect at bounding box center [824, 180] width 3 height 1
click at [571, 179] on div "- - - - - - - - - - - - - - - - - - - - - - - - - - - - - -" at bounding box center [731, 442] width 47 height 543
click at [571, 273] on button "Cancel" at bounding box center [739, 414] width 74 height 14
click at [571, 273] on button "Save" at bounding box center [817, 414] width 74 height 14
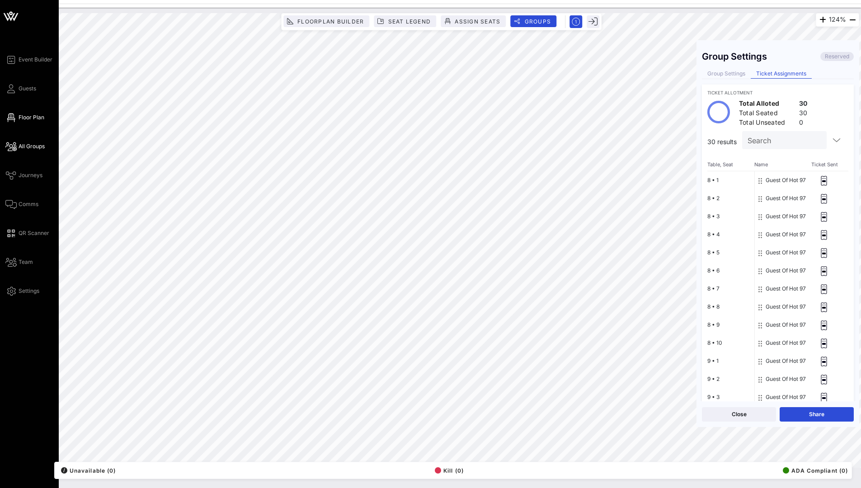
click at [33, 146] on span "All Groups" at bounding box center [32, 146] width 26 height 8
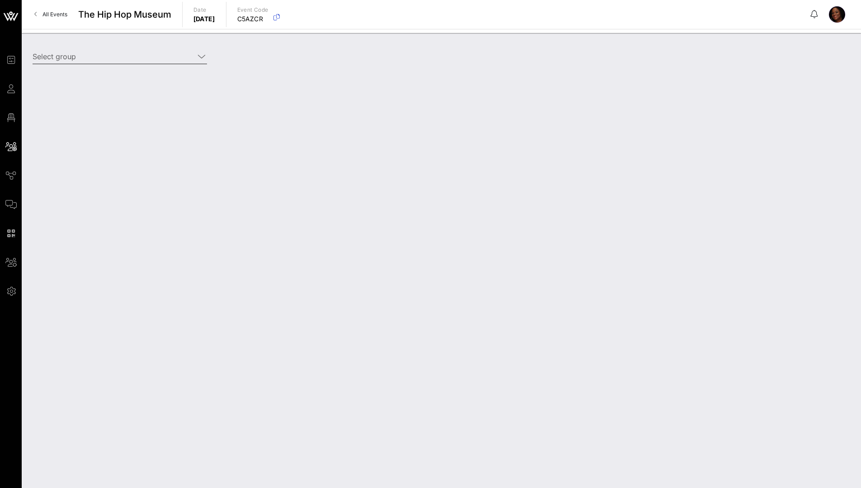
click at [201, 57] on icon at bounding box center [202, 56] width 8 height 11
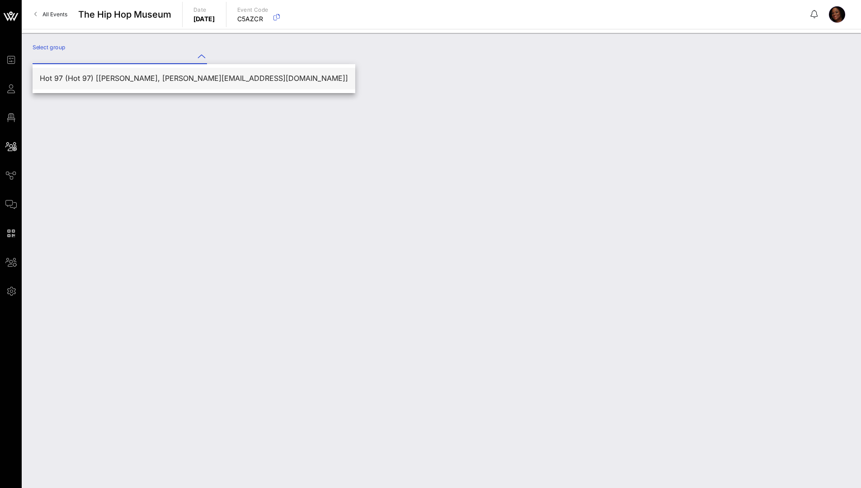
click at [194, 78] on div "Hot 97 (Hot 97) [[PERSON_NAME], [PERSON_NAME][EMAIL_ADDRESS][DOMAIN_NAME]]" at bounding box center [194, 78] width 308 height 9
type input "Hot 97 (Hot 97) [[PERSON_NAME], [PERSON_NAME][EMAIL_ADDRESS][DOMAIN_NAME]]"
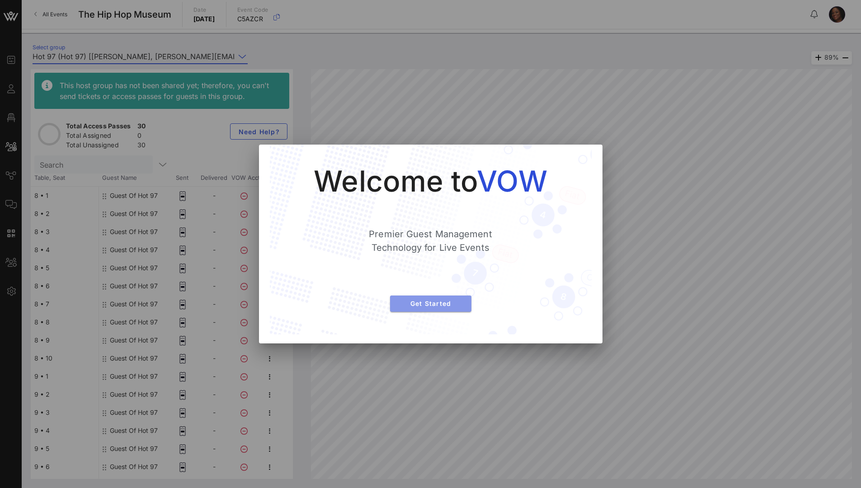
click at [428, 273] on button "Get Started" at bounding box center [430, 304] width 81 height 16
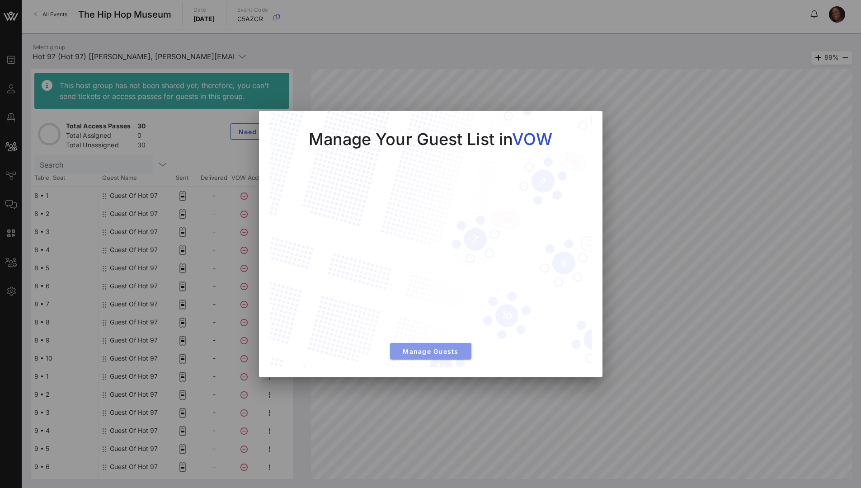
click at [453, 273] on button "Manage Guests" at bounding box center [430, 351] width 81 height 16
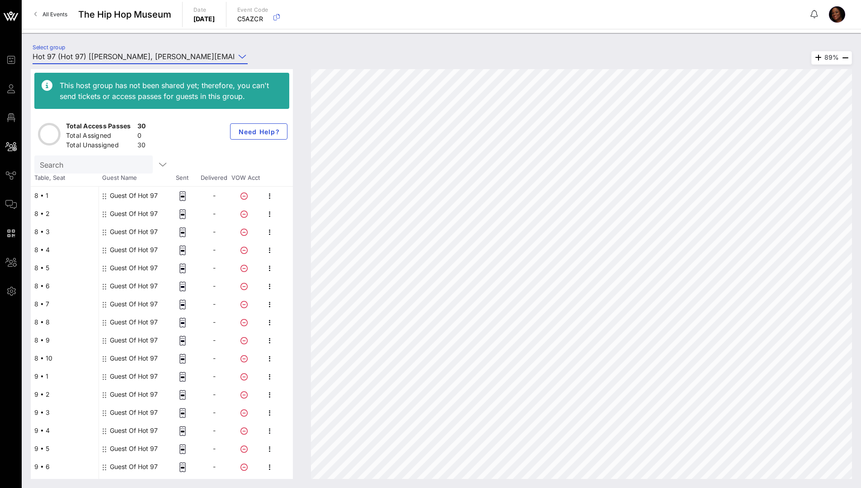
click at [142, 197] on div "Guest Of Hot 97" at bounding box center [134, 196] width 48 height 18
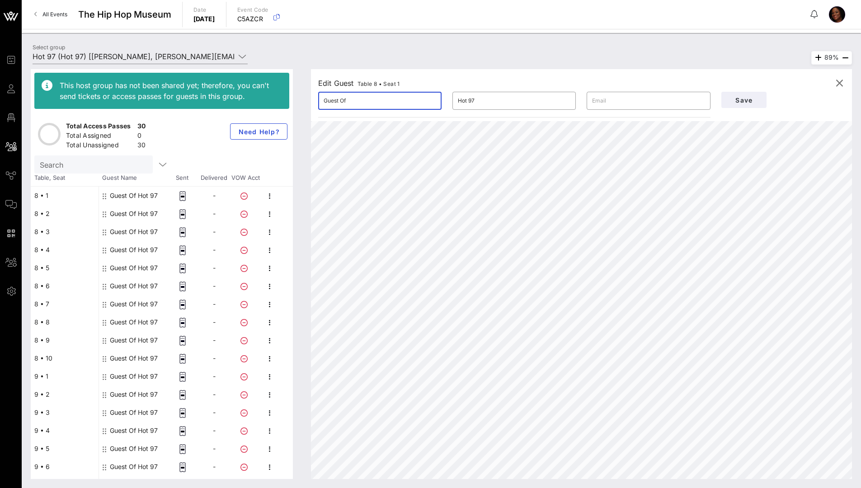
drag, startPoint x: 357, startPoint y: 101, endPoint x: 320, endPoint y: 101, distance: 36.6
click at [320, 101] on div "​ Guest Of" at bounding box center [379, 101] width 123 height 18
type input "Nessa"
click at [571, 101] on input "text" at bounding box center [648, 101] width 113 height 14
click at [571, 103] on span "Save" at bounding box center [744, 100] width 31 height 8
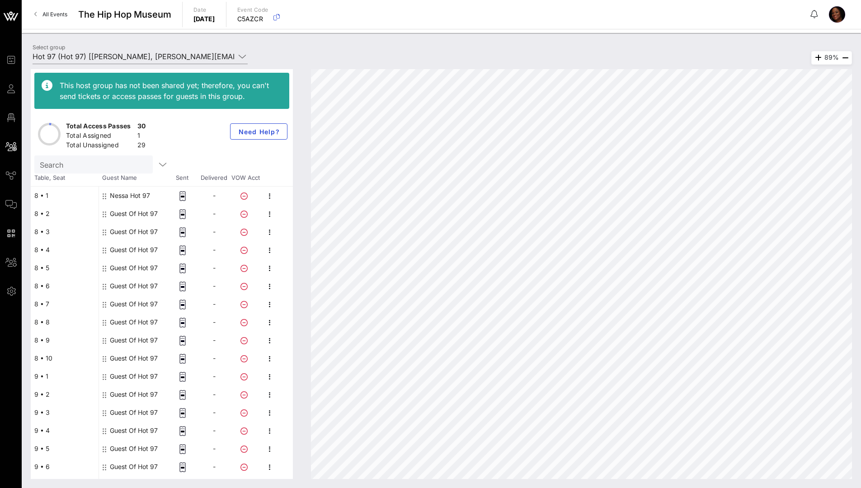
click at [145, 216] on div "Guest Of Hot 97" at bounding box center [134, 214] width 48 height 18
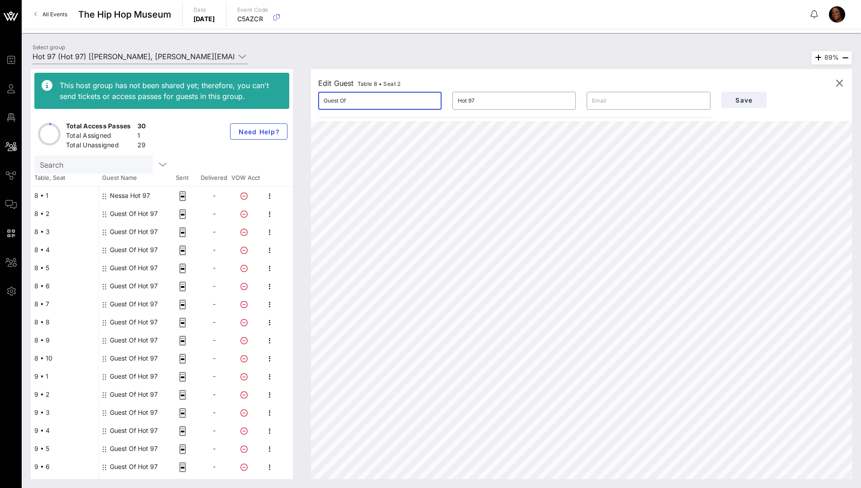
drag, startPoint x: 332, startPoint y: 98, endPoint x: 338, endPoint y: 102, distance: 7.1
click at [332, 98] on input "Guest Of" at bounding box center [380, 101] width 113 height 14
drag, startPoint x: 360, startPoint y: 101, endPoint x: 301, endPoint y: 96, distance: 59.9
click at [308, 101] on div "Edit Guest Table 8 • Seat 2 ​ GuEbroest Of ​ Hot 97 ​ Save 89%" at bounding box center [577, 274] width 550 height 410
type input "Ebro"
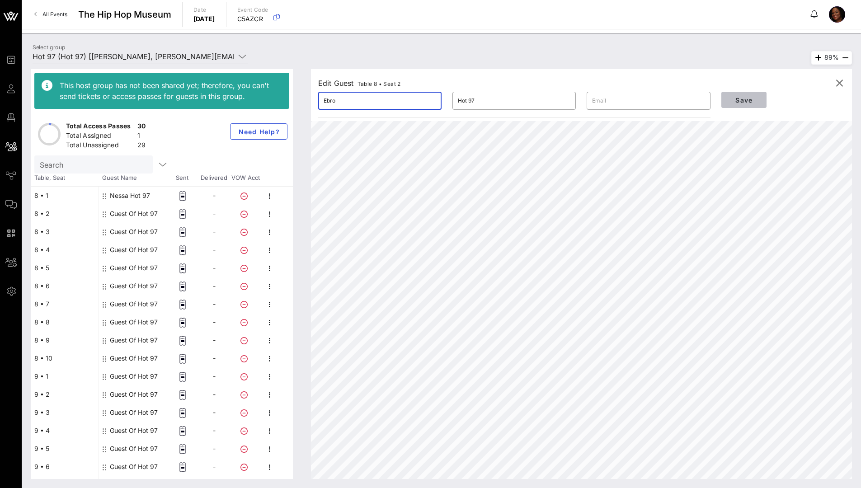
click at [571, 101] on span "Save" at bounding box center [744, 100] width 31 height 8
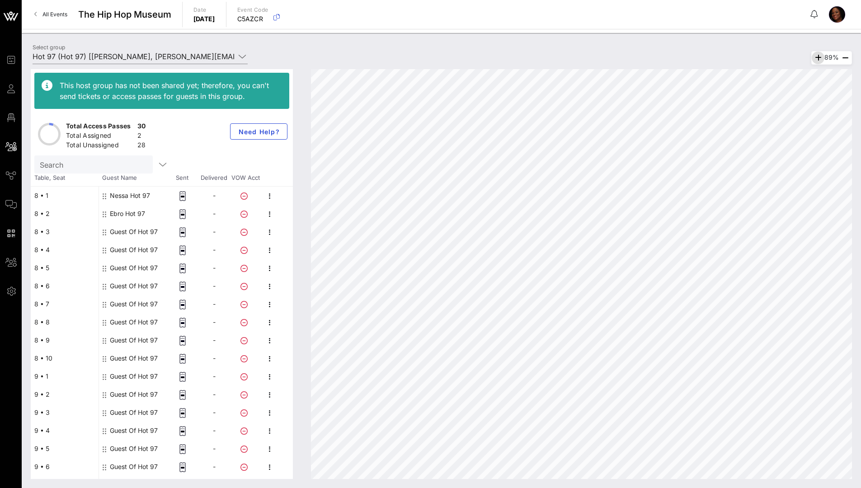
click at [571, 58] on icon "button" at bounding box center [818, 57] width 11 height 11
click at [571, 58] on icon "button" at bounding box center [816, 57] width 11 height 11
click at [571, 58] on icon "button" at bounding box center [817, 57] width 11 height 11
click at [571, 58] on icon "button" at bounding box center [815, 57] width 11 height 11
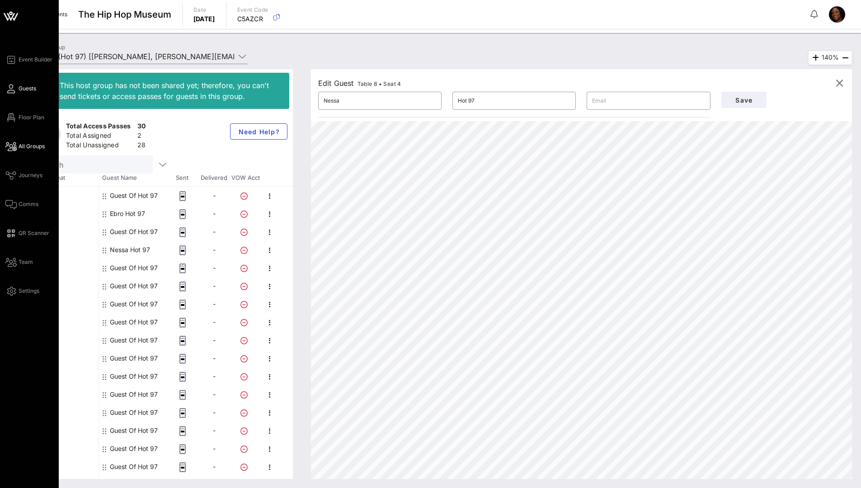
click at [25, 89] on span "Guests" at bounding box center [28, 89] width 18 height 8
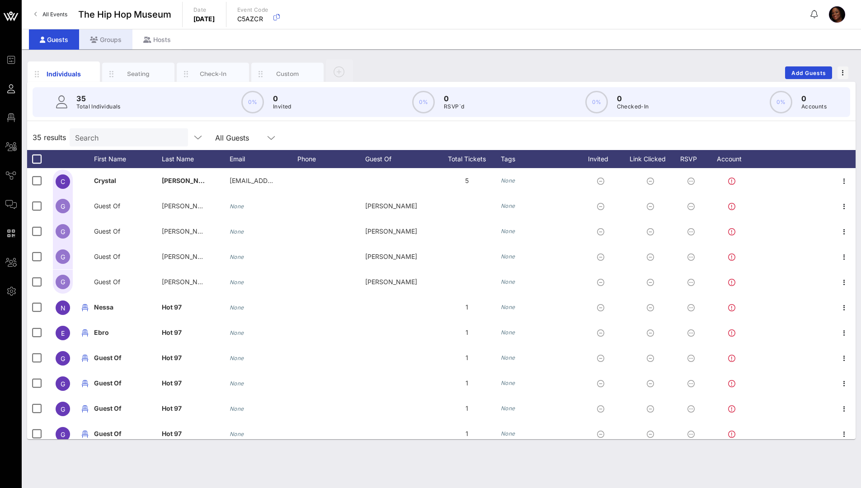
click at [109, 40] on div "Groups" at bounding box center [105, 39] width 53 height 20
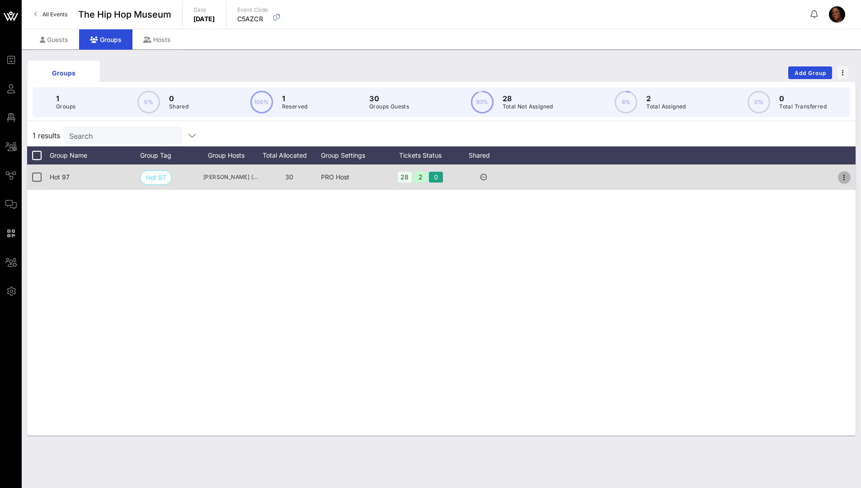
click at [571, 178] on icon "button" at bounding box center [844, 177] width 11 height 11
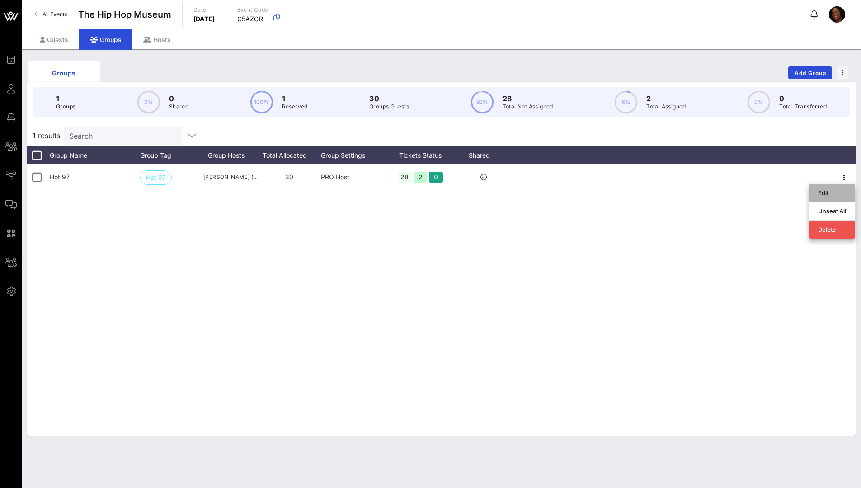
click at [571, 191] on div "Edit" at bounding box center [832, 192] width 28 height 7
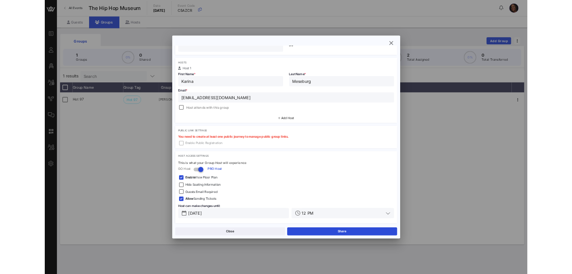
scroll to position [132, 0]
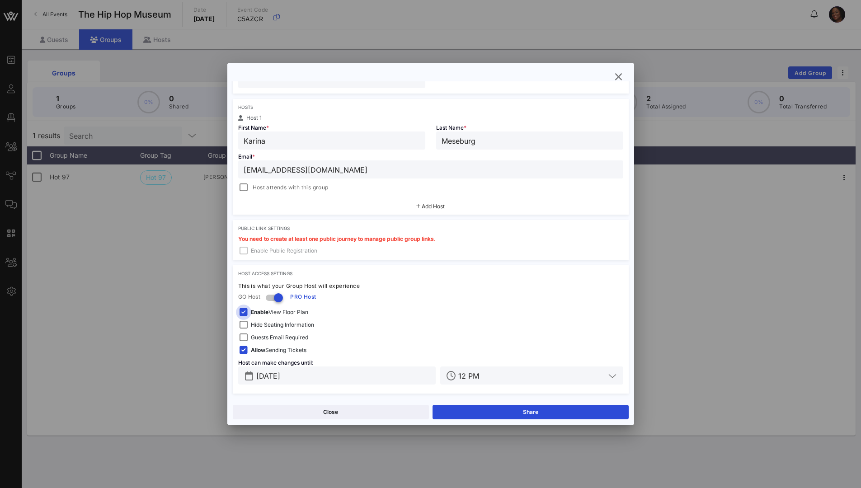
click at [243, 273] on div at bounding box center [243, 312] width 13 height 13
click at [551, 273] on button "Save" at bounding box center [531, 412] width 196 height 14
click at [571, 76] on icon "button" at bounding box center [619, 76] width 11 height 11
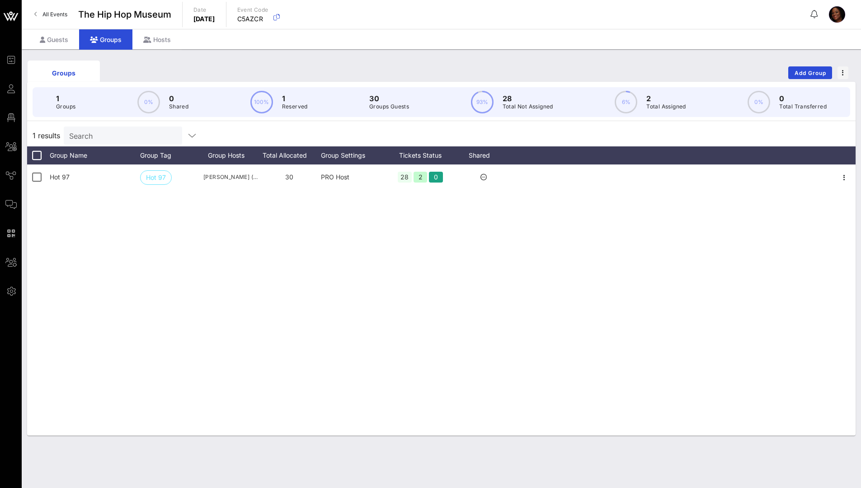
click at [111, 42] on div "Groups" at bounding box center [105, 39] width 53 height 20
click at [110, 41] on div "Groups" at bounding box center [105, 39] width 53 height 20
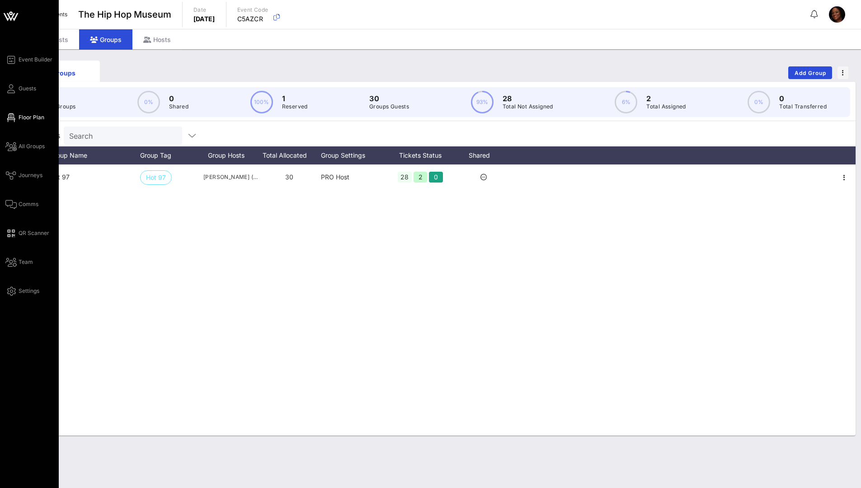
click at [33, 121] on span "Floor Plan" at bounding box center [32, 117] width 26 height 8
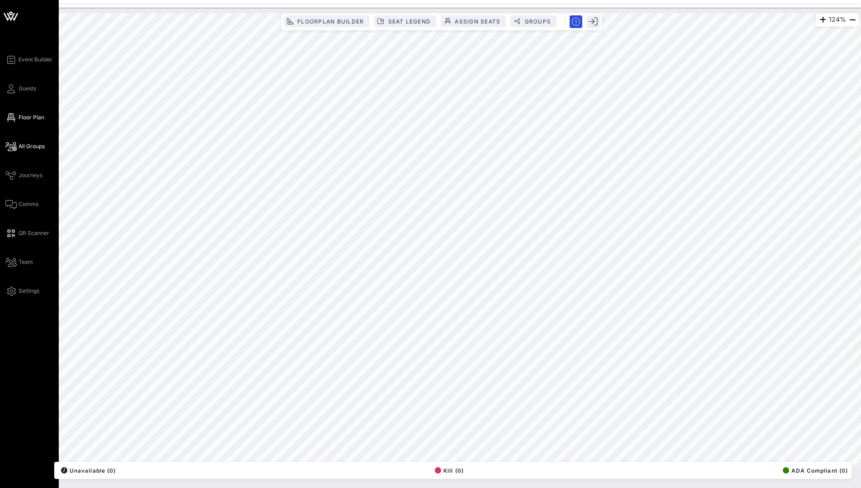
click at [37, 147] on span "All Groups" at bounding box center [32, 146] width 26 height 8
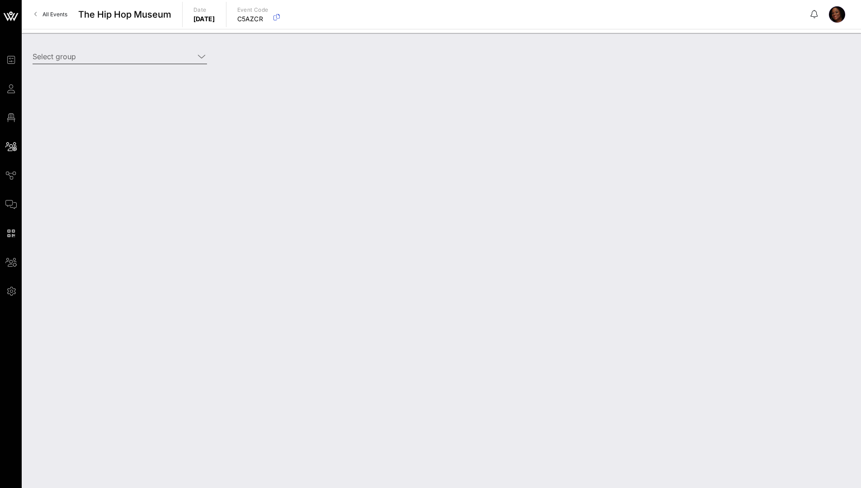
click at [203, 58] on icon at bounding box center [202, 56] width 8 height 11
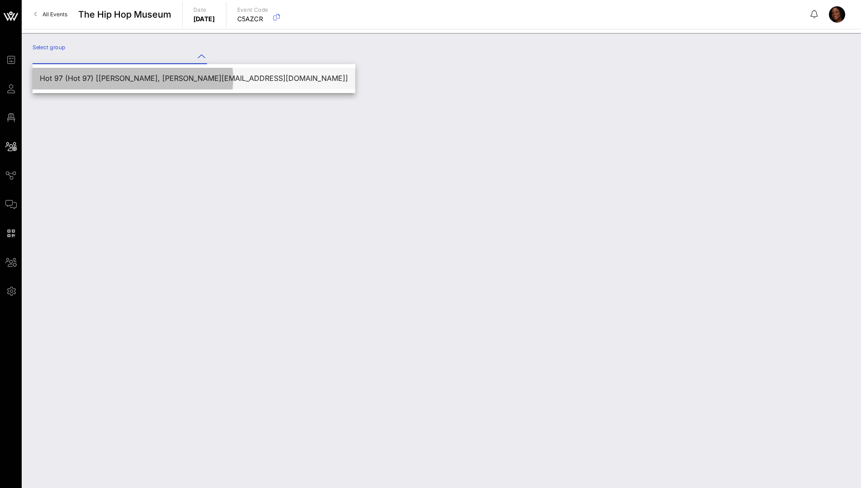
click at [185, 76] on div "Hot 97 (Hot 97) [[PERSON_NAME], [PERSON_NAME][EMAIL_ADDRESS][DOMAIN_NAME]]" at bounding box center [194, 78] width 308 height 9
type input "Hot 97 (Hot 97) [[PERSON_NAME], [PERSON_NAME][EMAIL_ADDRESS][DOMAIN_NAME]]"
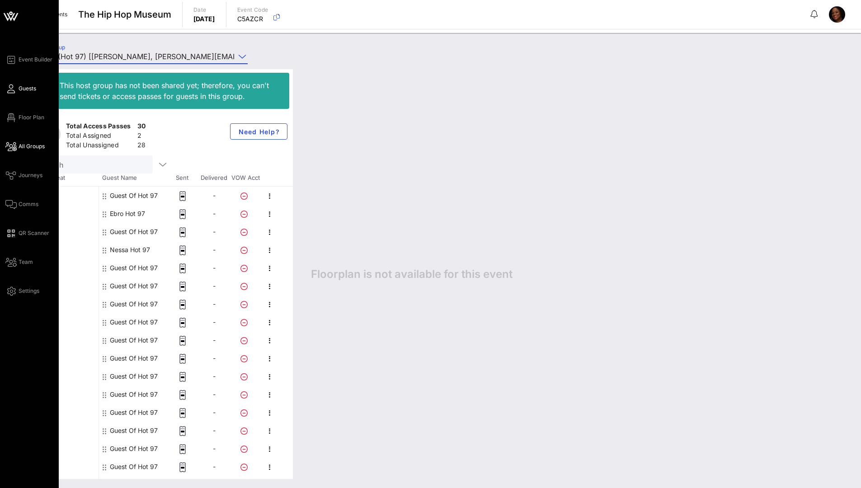
click at [29, 88] on span "Guests" at bounding box center [28, 89] width 18 height 8
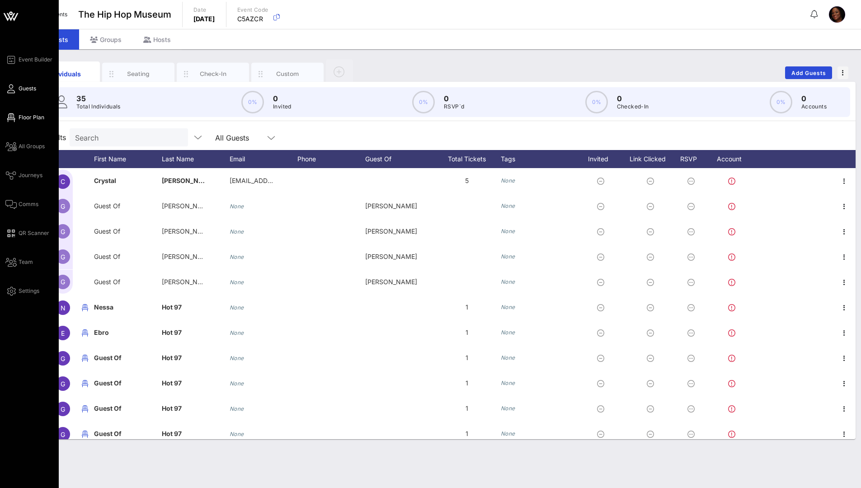
click at [20, 119] on span "Floor Plan" at bounding box center [32, 117] width 26 height 8
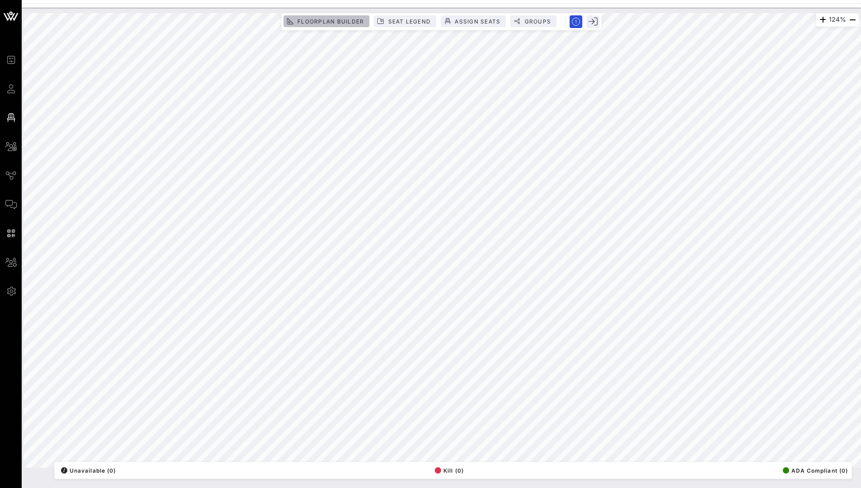
click at [337, 23] on span "Floorplan Builder" at bounding box center [330, 21] width 67 height 7
click at [403, 25] on rect at bounding box center [400, 26] width 8 height 12
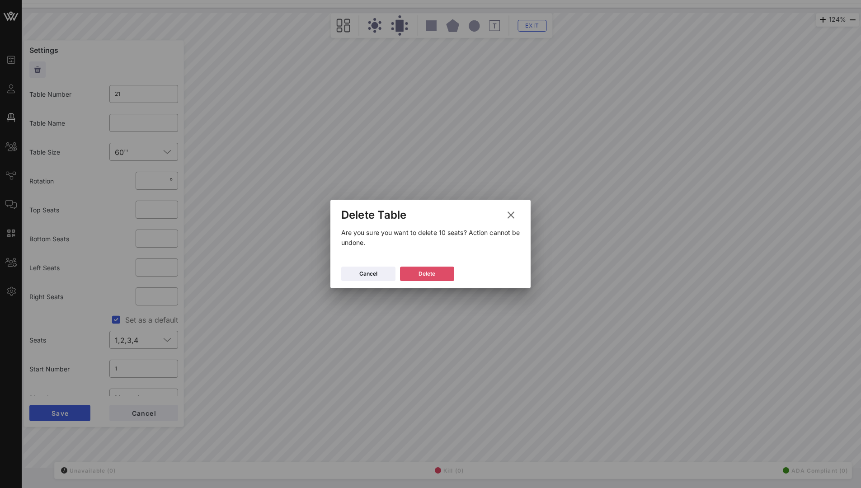
click at [438, 268] on button "Delete" at bounding box center [427, 274] width 54 height 14
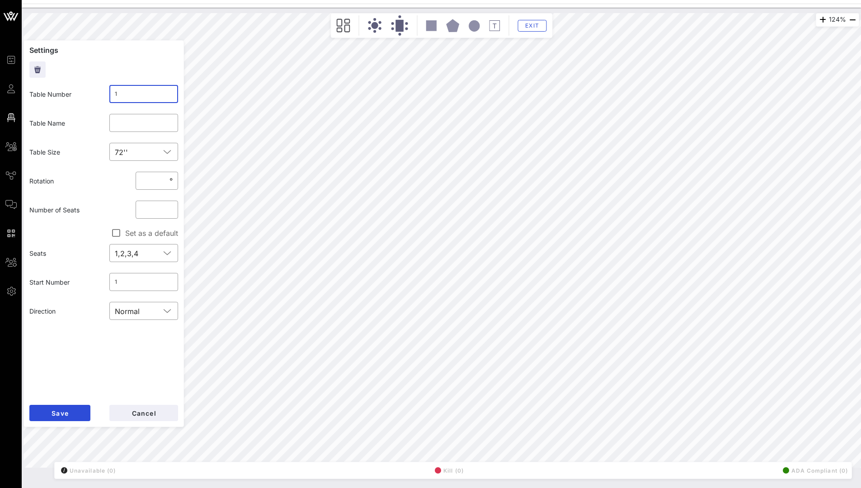
drag, startPoint x: 119, startPoint y: 97, endPoint x: 107, endPoint y: 97, distance: 11.8
click at [107, 97] on div "​ 1" at bounding box center [144, 94] width 80 height 29
click at [123, 121] on input "text" at bounding box center [144, 123] width 58 height 14
type input "Bask & Lather"
click at [172, 152] on div at bounding box center [167, 151] width 11 height 11
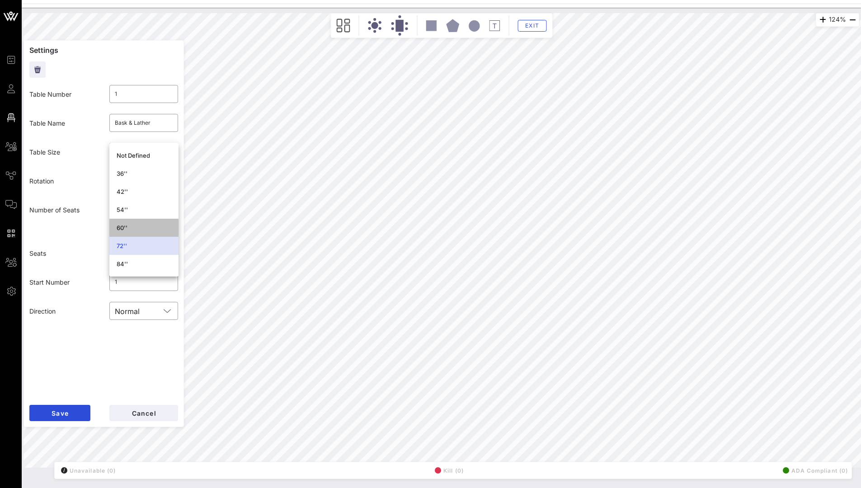
click at [121, 228] on div "60''" at bounding box center [144, 227] width 55 height 7
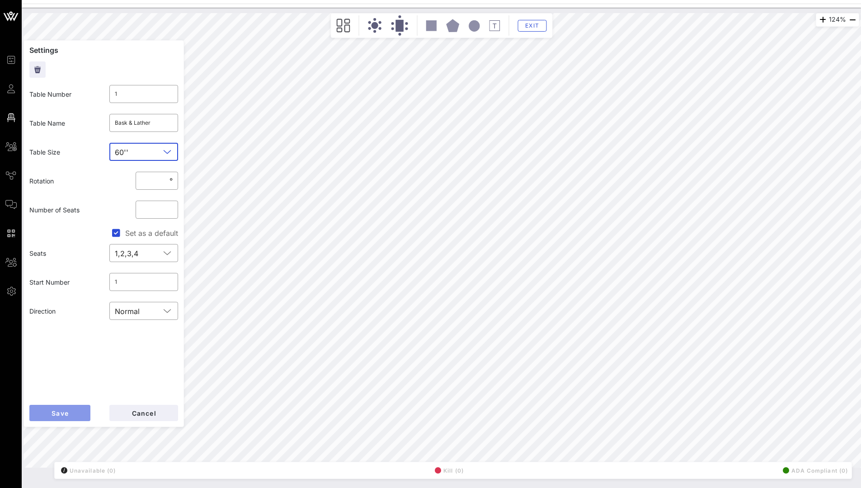
click at [76, 273] on button "Save" at bounding box center [59, 413] width 61 height 16
click at [170, 213] on input "*" at bounding box center [157, 210] width 32 height 14
type input "*"
click at [170, 213] on input "*" at bounding box center [157, 210] width 32 height 14
click at [58, 273] on span "Save" at bounding box center [60, 414] width 18 height 8
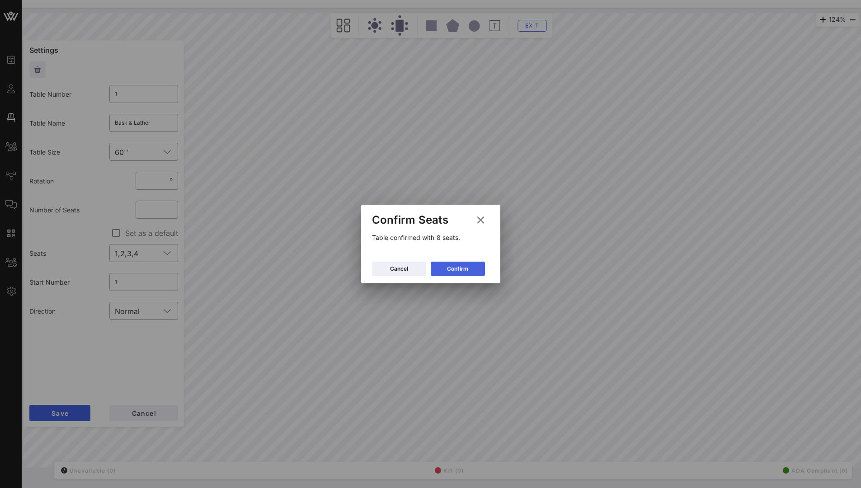
click at [469, 267] on button "Confirm" at bounding box center [458, 269] width 54 height 14
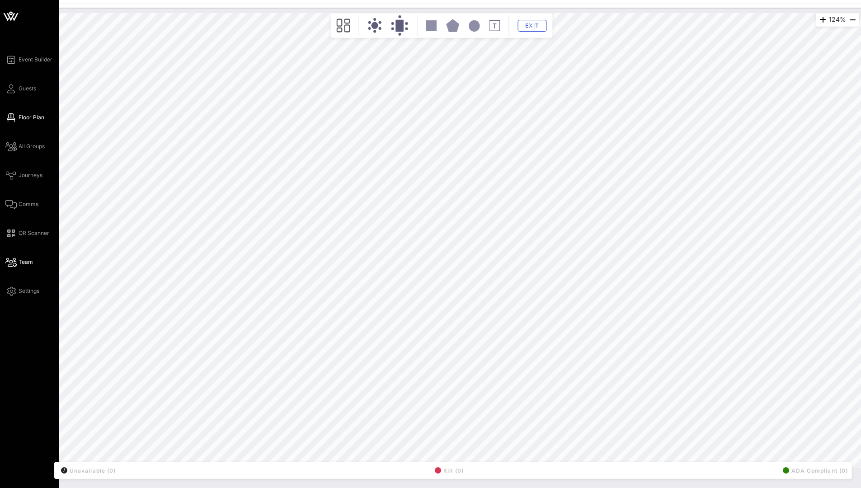
click at [22, 261] on span "Team" at bounding box center [26, 262] width 14 height 8
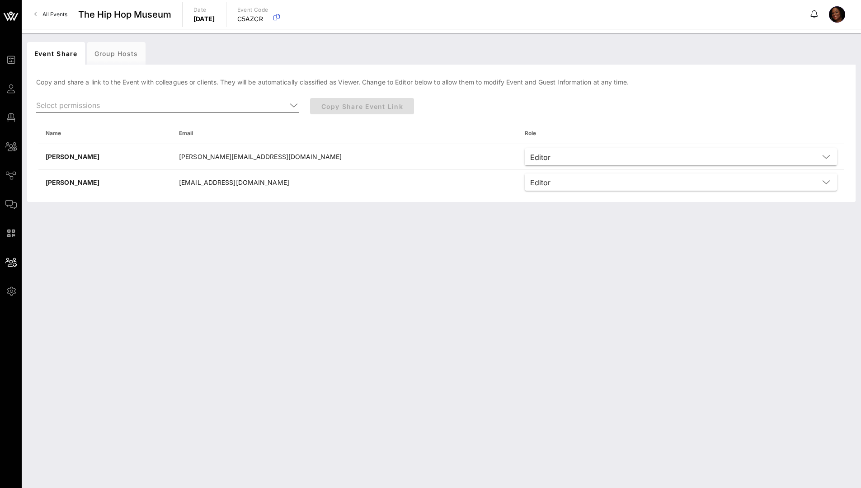
click at [293, 106] on icon at bounding box center [294, 105] width 8 height 11
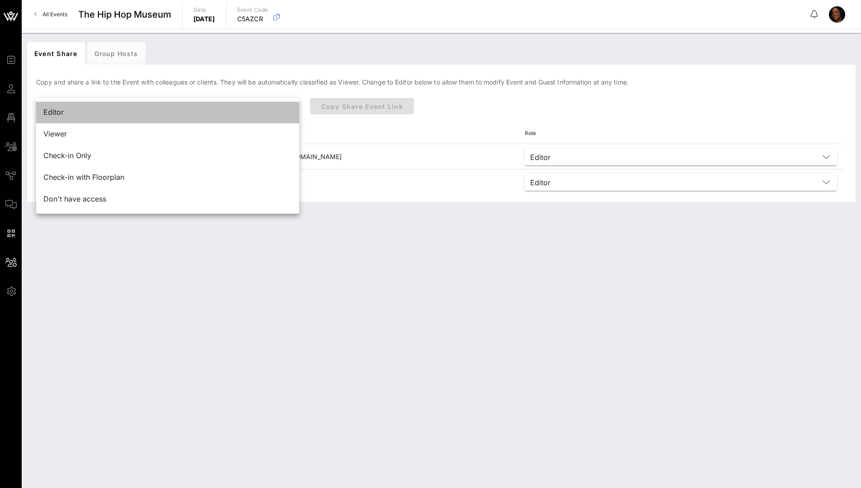
click at [202, 112] on div "Editor" at bounding box center [167, 112] width 249 height 9
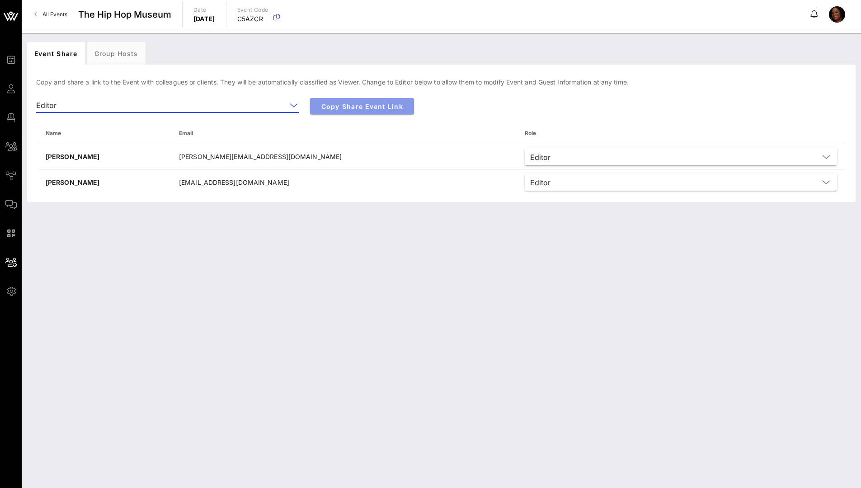
click at [343, 106] on span "Copy Share Event Link" at bounding box center [362, 107] width 90 height 8
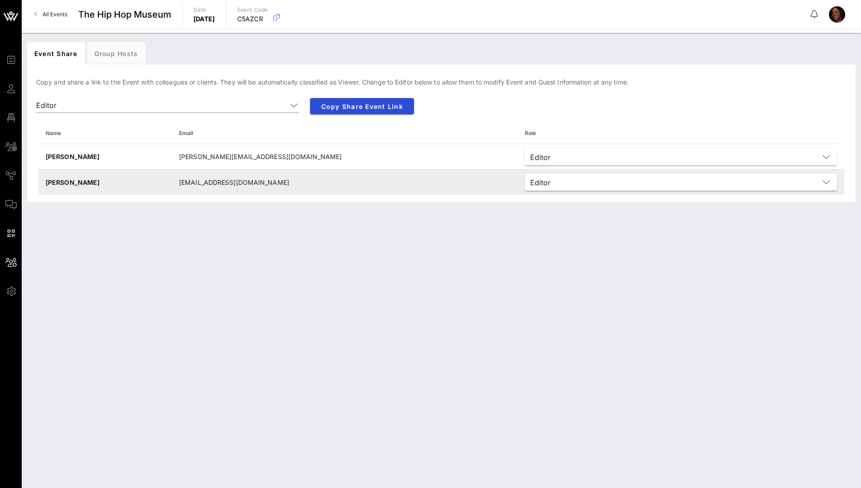
click at [530, 185] on div "Editor" at bounding box center [540, 183] width 20 height 8
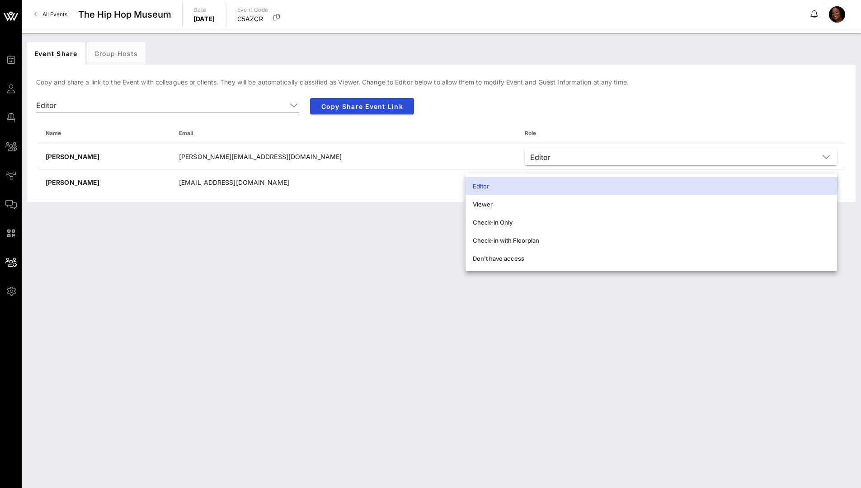
click at [431, 254] on div "Event Share Group Hosts [PERSON_NAME] and share a link to the Event with collea…" at bounding box center [442, 260] width 840 height 455
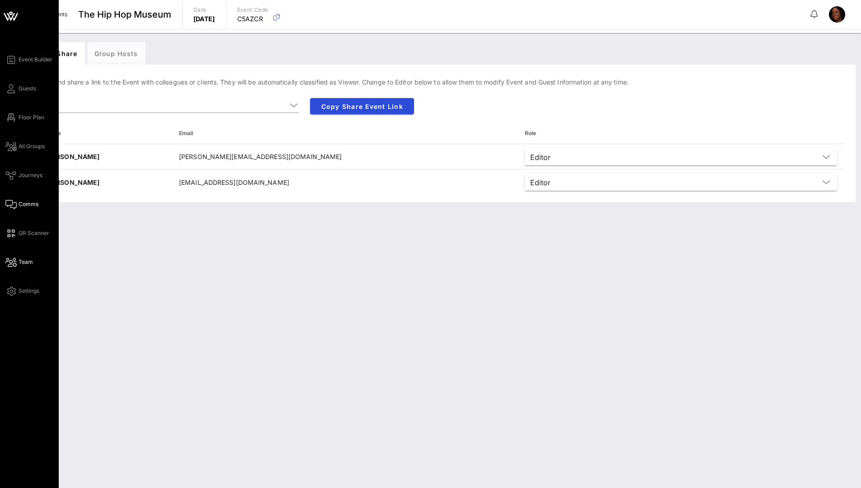
click at [22, 206] on span "Comms" at bounding box center [29, 204] width 20 height 8
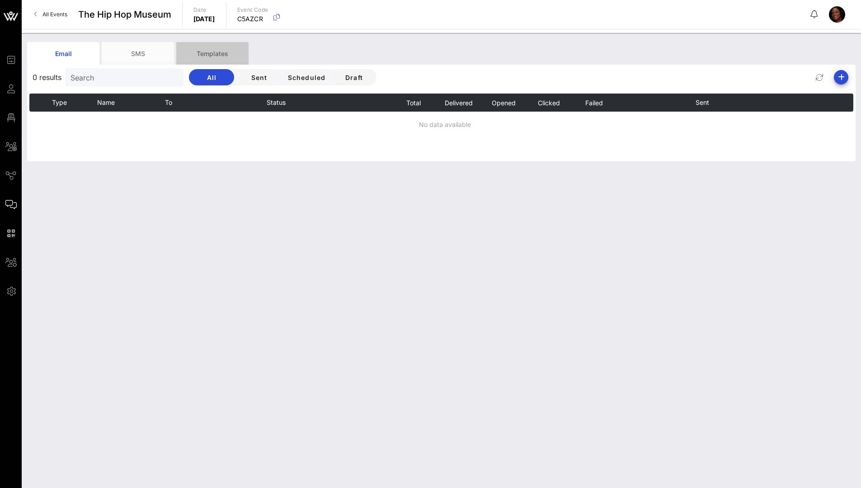
click at [211, 55] on div "Templates" at bounding box center [212, 53] width 72 height 23
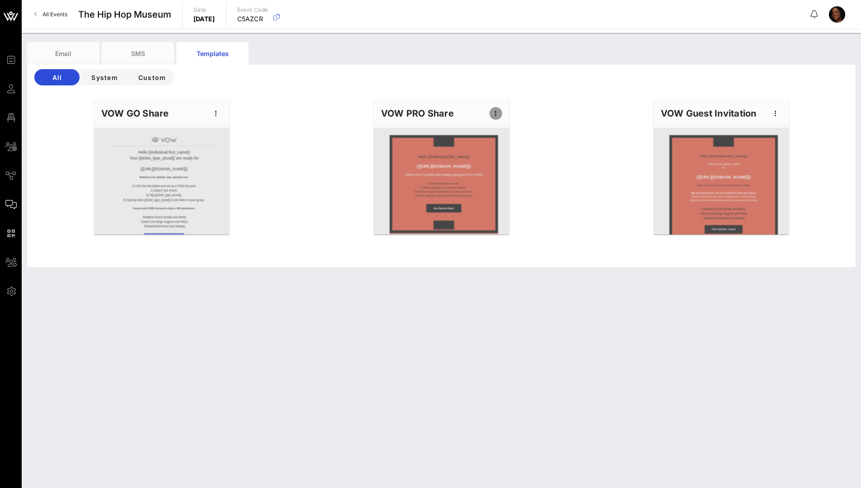
click at [495, 115] on icon "button" at bounding box center [496, 113] width 11 height 11
click at [503, 129] on div "Edit" at bounding box center [510, 128] width 23 height 7
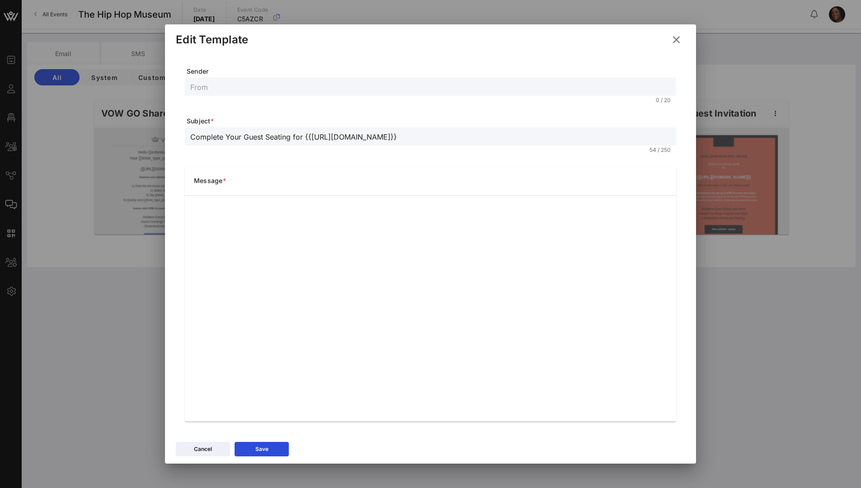
click at [571, 41] on icon at bounding box center [677, 39] width 12 height 11
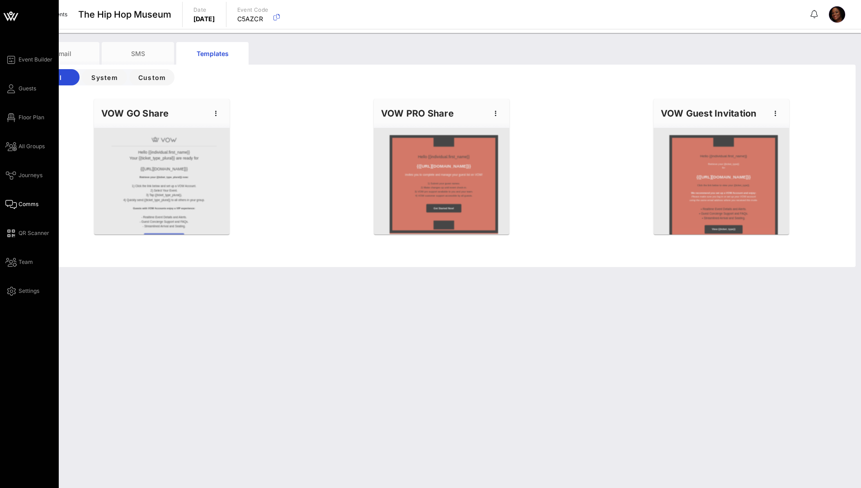
click at [29, 206] on span "Comms" at bounding box center [29, 204] width 20 height 8
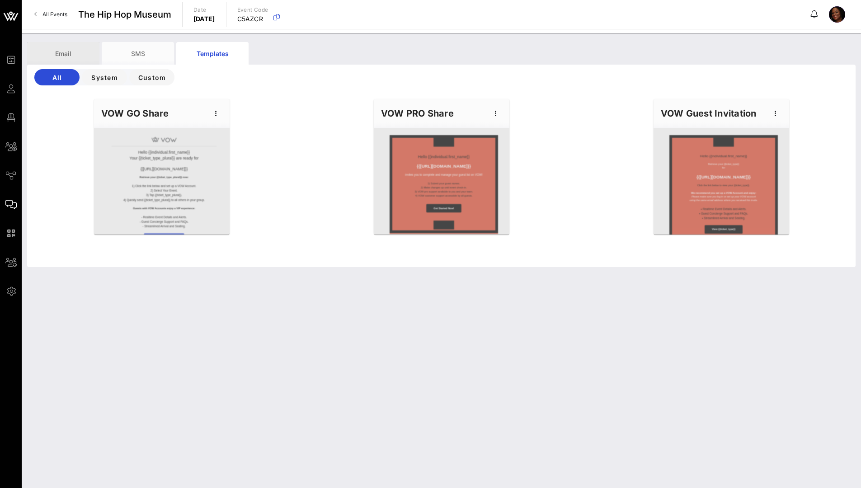
click at [71, 56] on div "Email" at bounding box center [63, 53] width 72 height 23
